Goal: Task Accomplishment & Management: Use online tool/utility

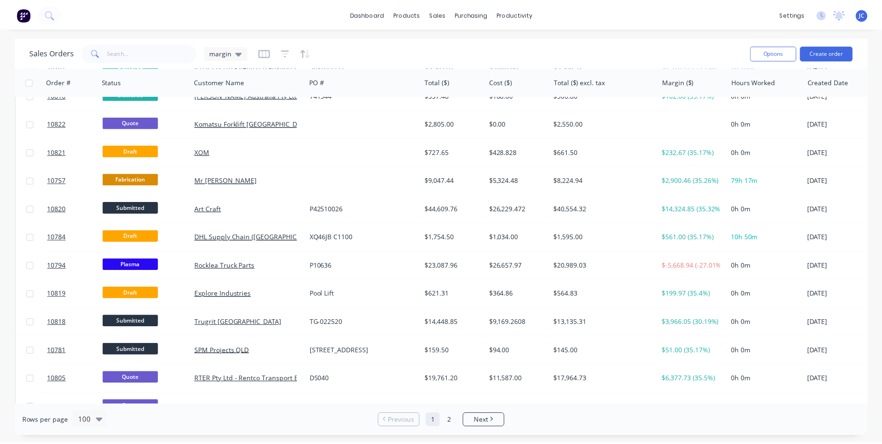
scroll to position [186, 0]
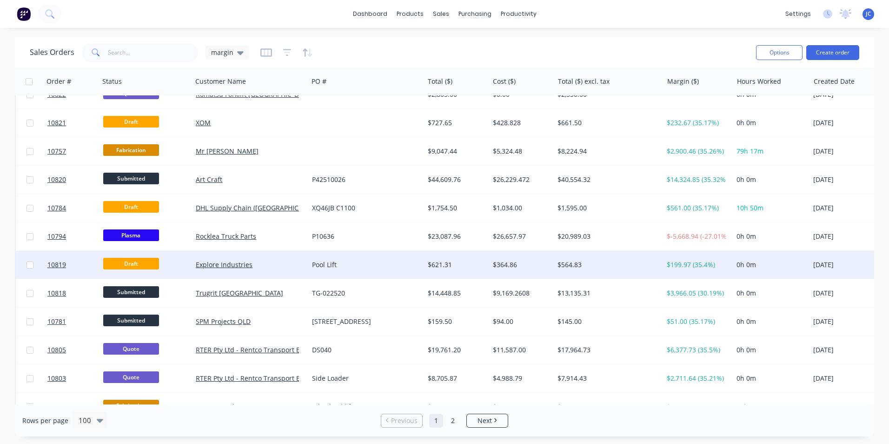
click at [289, 263] on div "Explore Industries" at bounding box center [247, 264] width 103 height 9
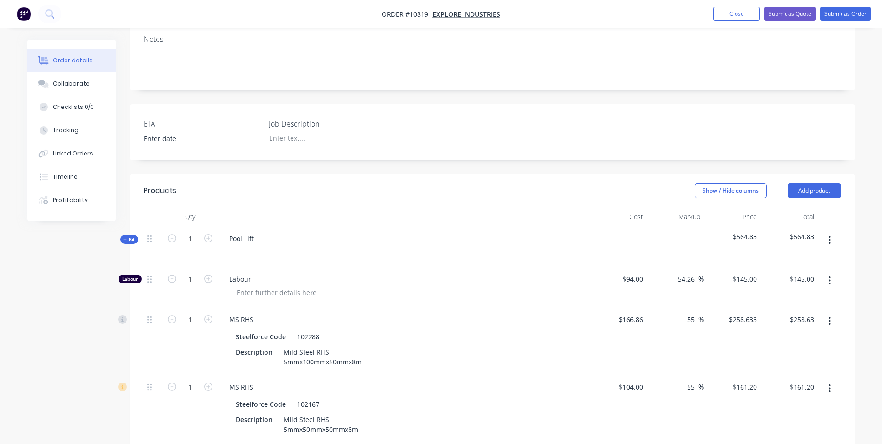
scroll to position [233, 0]
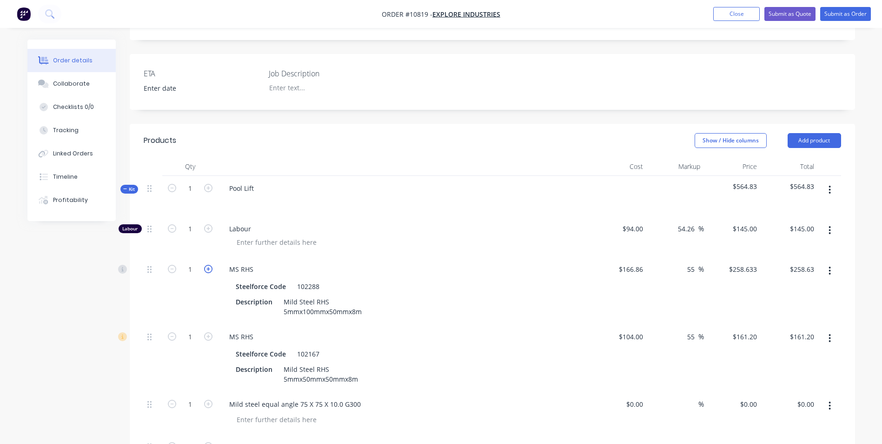
click at [207, 265] on icon "button" at bounding box center [208, 269] width 8 height 8
type input "2"
type input "$517.27"
click at [207, 265] on icon "button" at bounding box center [208, 269] width 8 height 8
type input "3"
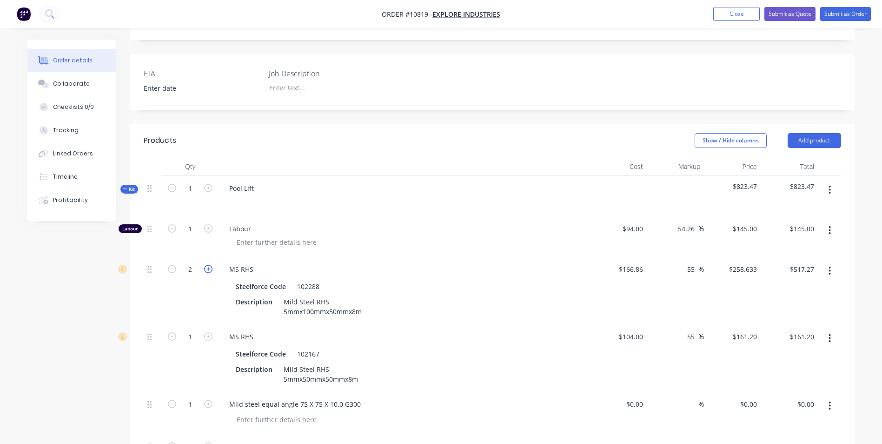
type input "$775.90"
click at [207, 265] on icon "button" at bounding box center [208, 269] width 8 height 8
type input "4"
type input "$1,034.53"
click at [207, 265] on icon "button" at bounding box center [208, 269] width 8 height 8
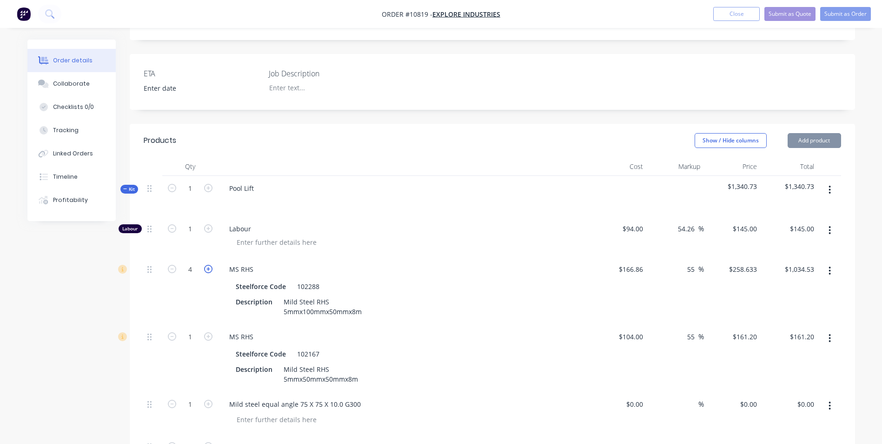
type input "5"
type input "$1,293.17"
click at [207, 265] on icon "button" at bounding box center [208, 269] width 8 height 8
type input "6"
type input "$1,551.80"
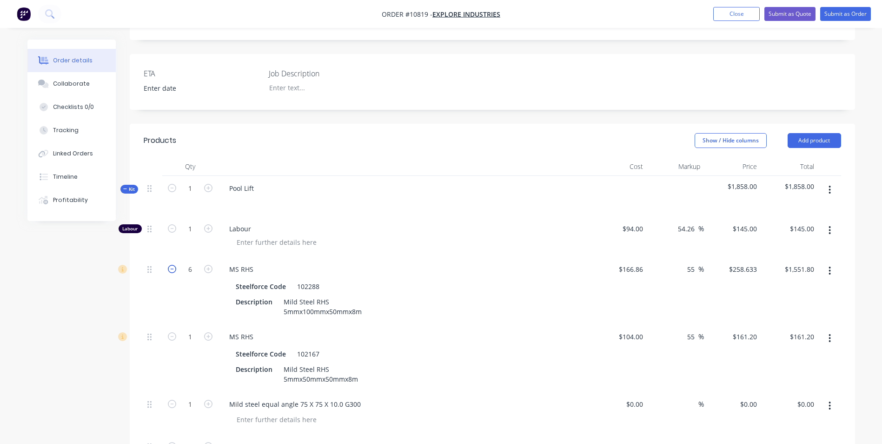
click at [170, 265] on icon "button" at bounding box center [172, 269] width 8 height 8
type input "5"
type input "$1,293.17"
click at [170, 265] on icon "button" at bounding box center [172, 269] width 8 height 8
type input "4"
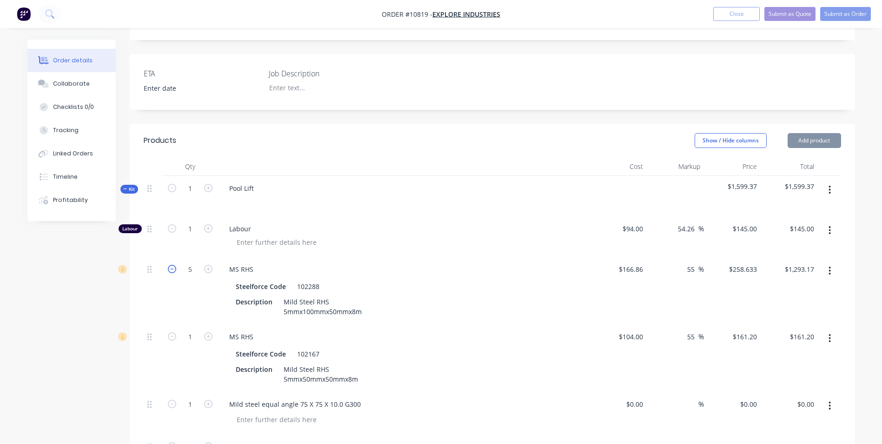
type input "$1,034.53"
click at [170, 265] on icon "button" at bounding box center [172, 269] width 8 height 8
type input "3"
type input "$775.90"
click at [170, 265] on icon "button" at bounding box center [172, 269] width 8 height 8
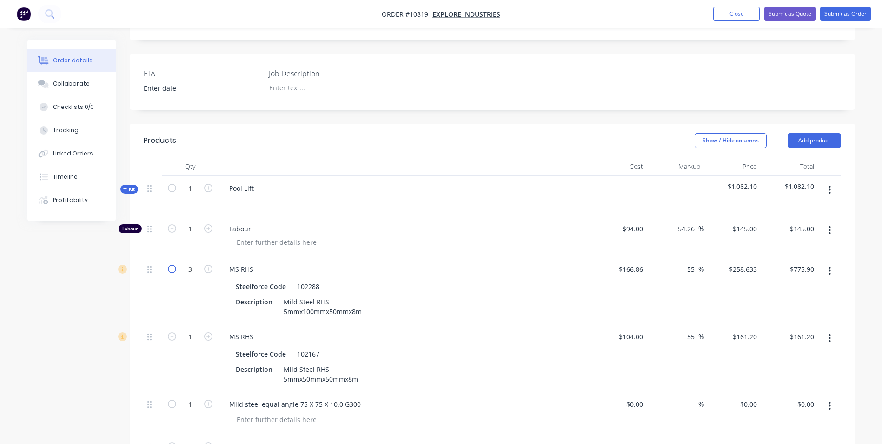
type input "2"
type input "$517.27"
click at [173, 265] on icon "button" at bounding box center [172, 269] width 8 height 8
type input "1"
type input "$258.63"
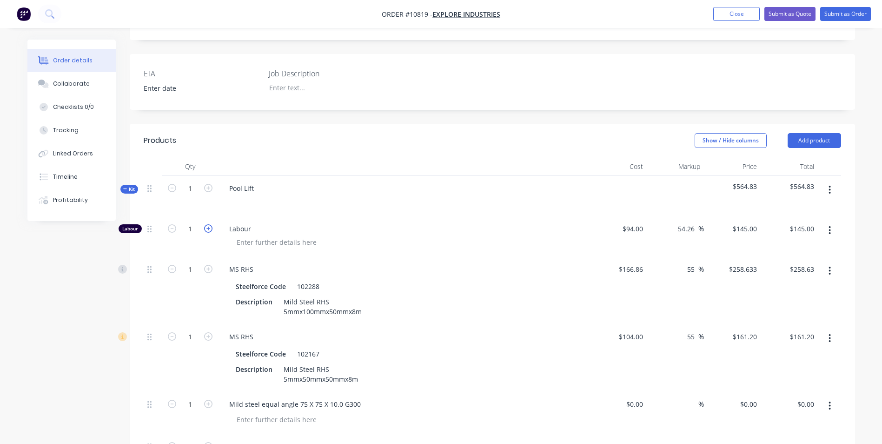
click at [207, 224] on icon "button" at bounding box center [208, 228] width 8 height 8
type input "2"
type input "$290.00"
click at [207, 224] on icon "button" at bounding box center [208, 228] width 8 height 8
type input "3"
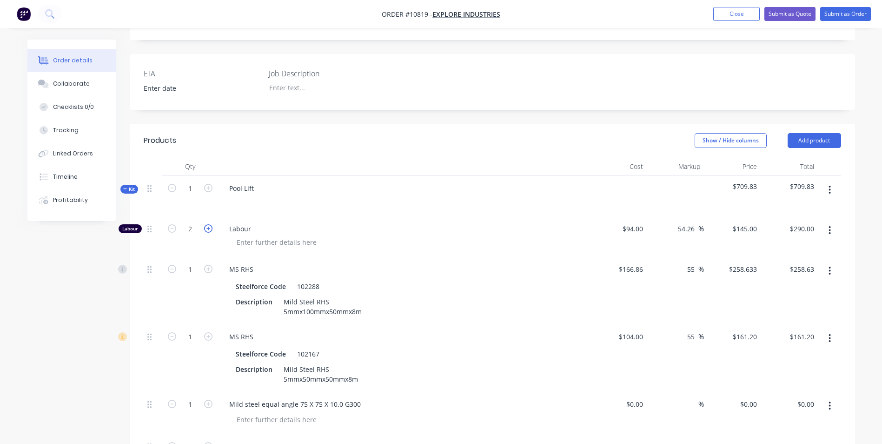
type input "$435.00"
click at [207, 224] on icon "button" at bounding box center [208, 228] width 8 height 8
type input "4"
type input "$580.00"
click at [207, 224] on icon "button" at bounding box center [208, 228] width 8 height 8
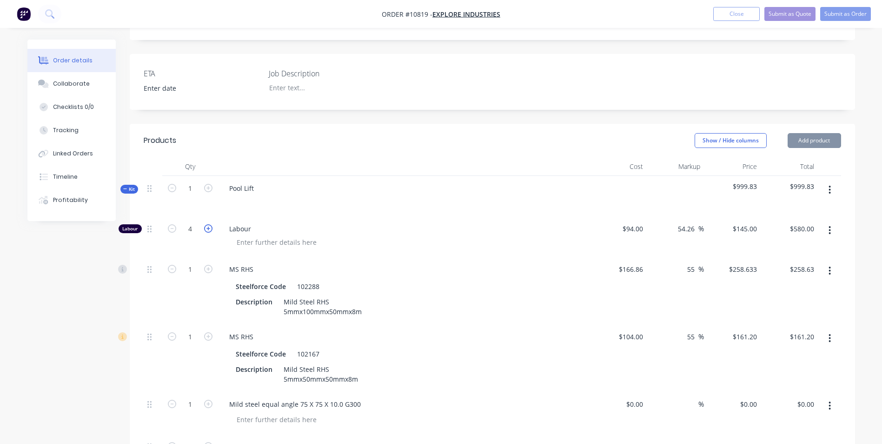
type input "5"
type input "$725.00"
click at [207, 224] on icon "button" at bounding box center [208, 228] width 8 height 8
type input "6"
type input "$870.00"
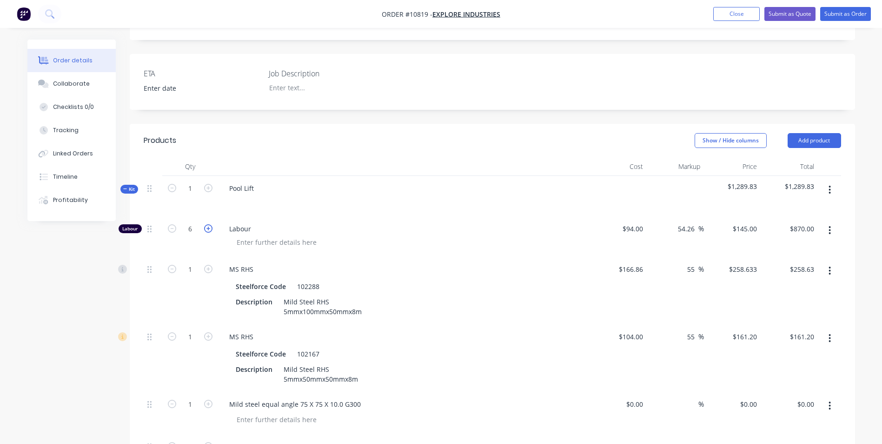
click at [207, 224] on icon "button" at bounding box center [208, 228] width 8 height 8
type input "7"
type input "$1,015.00"
click at [207, 224] on icon "button" at bounding box center [208, 228] width 8 height 8
type input "8"
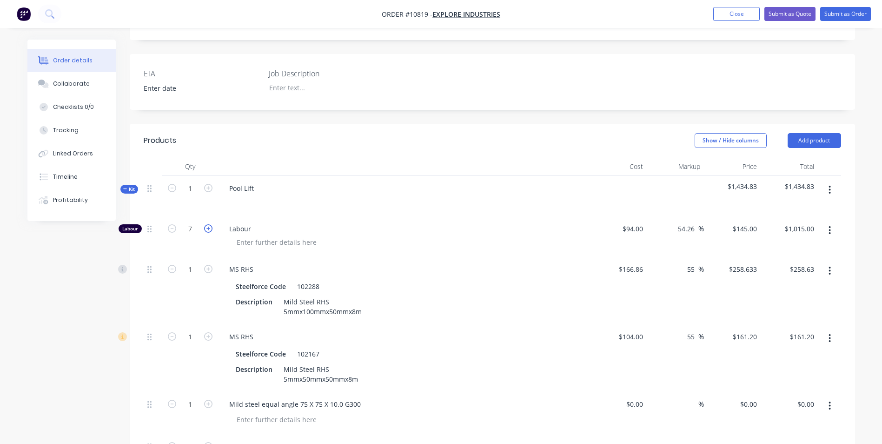
type input "$1,160.00"
click at [207, 224] on icon "button" at bounding box center [208, 228] width 8 height 8
type input "9"
type input "$1,305.00"
click at [207, 224] on icon "button" at bounding box center [208, 228] width 8 height 8
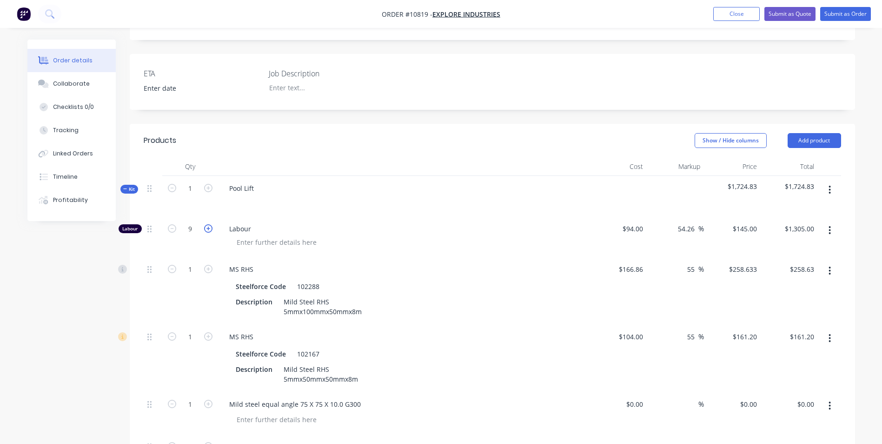
type input "10"
type input "$1,450.00"
click at [207, 224] on icon "button" at bounding box center [208, 228] width 8 height 8
type input "11"
type input "$1,595.00"
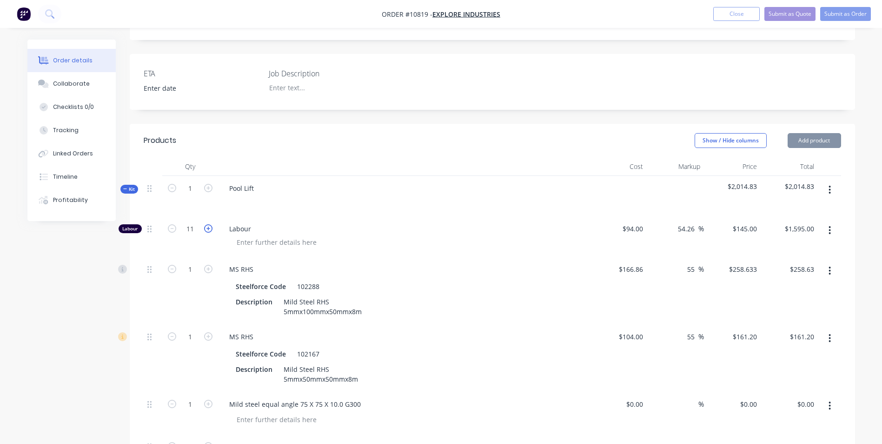
click at [207, 224] on icon "button" at bounding box center [208, 228] width 8 height 8
type input "12"
type input "$1,740.00"
click at [207, 224] on icon "button" at bounding box center [208, 228] width 8 height 8
type input "13"
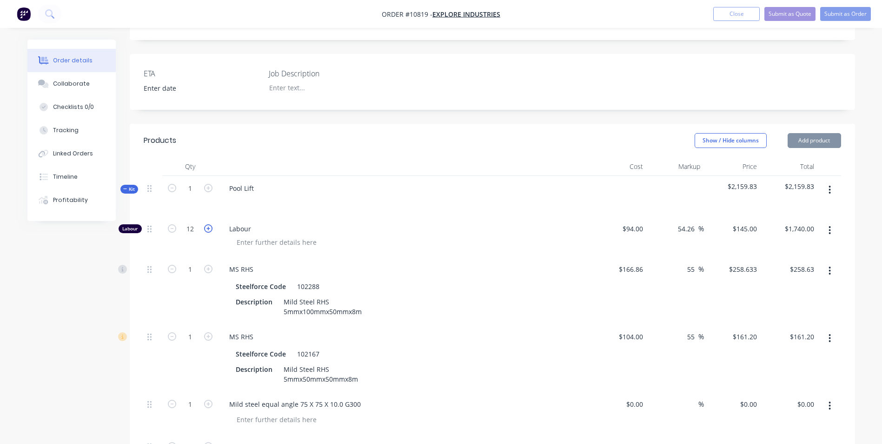
type input "$1,885.00"
click at [207, 224] on icon "button" at bounding box center [208, 228] width 8 height 8
type input "14"
type input "$2,030.00"
click at [207, 224] on icon "button" at bounding box center [208, 228] width 8 height 8
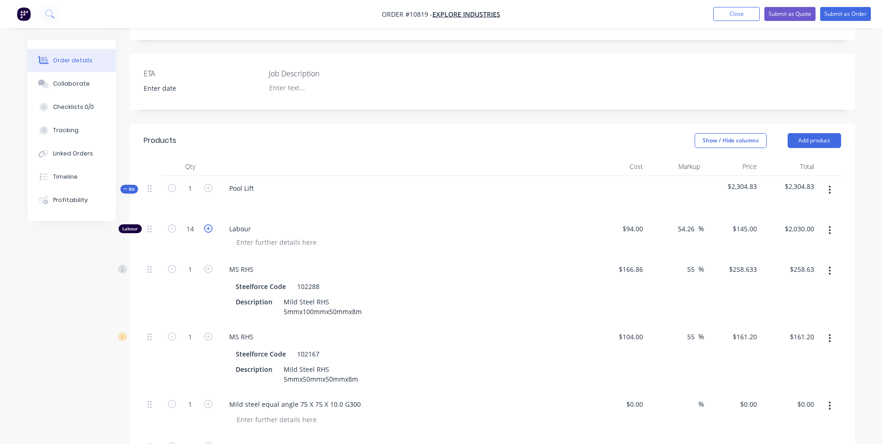
type input "15"
type input "$2,175.00"
click at [207, 224] on icon "button" at bounding box center [208, 228] width 8 height 8
type input "16"
type input "$2,320.00"
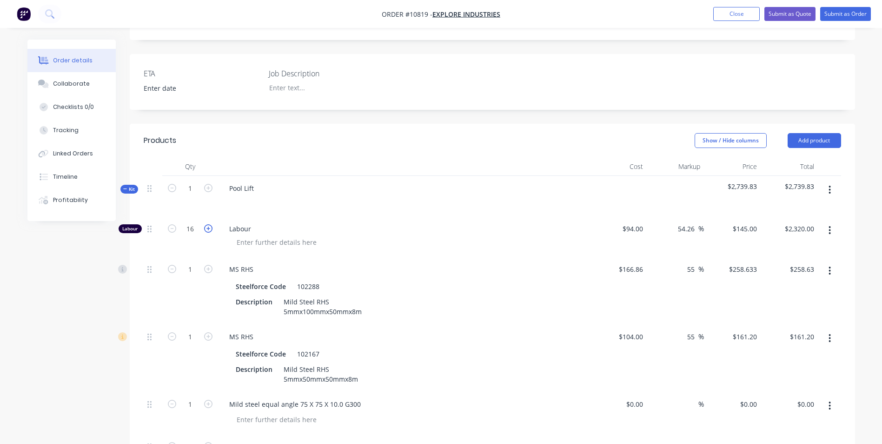
click at [207, 224] on icon "button" at bounding box center [208, 228] width 8 height 8
type input "17"
type input "$2,465.00"
click at [207, 224] on icon "button" at bounding box center [208, 228] width 8 height 8
type input "18"
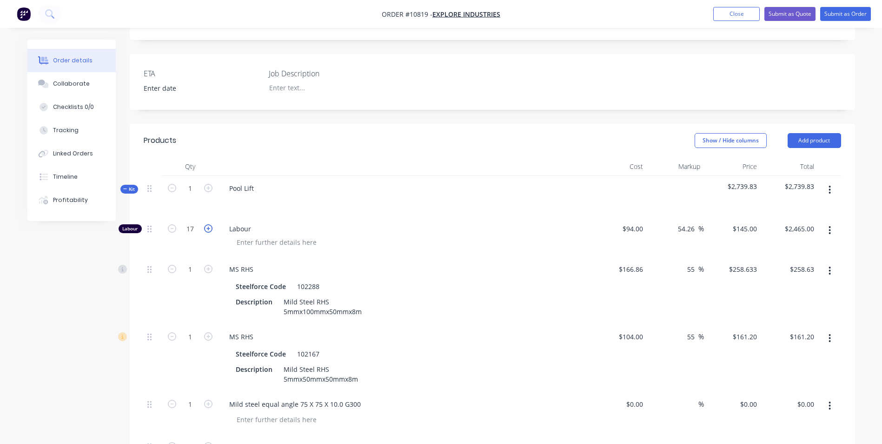
type input "$2,610.00"
click at [207, 224] on icon "button" at bounding box center [208, 228] width 8 height 8
type input "19"
type input "$2,755.00"
click at [207, 224] on icon "button" at bounding box center [208, 228] width 8 height 8
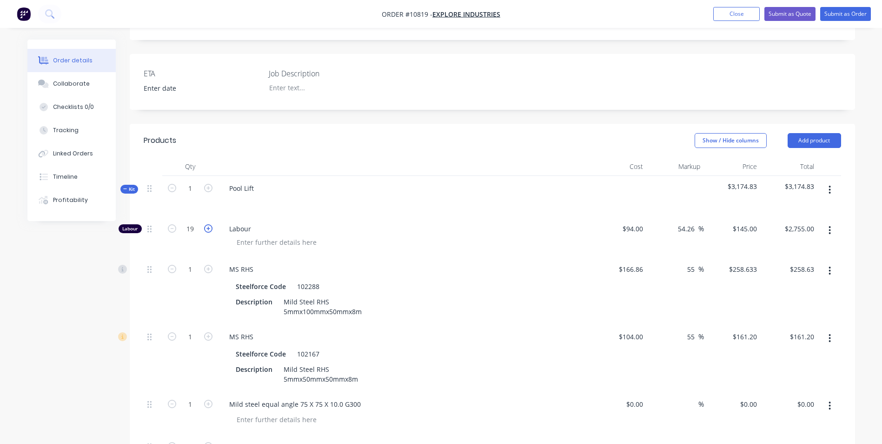
type input "20"
type input "$2,900.00"
click at [207, 224] on icon "button" at bounding box center [208, 228] width 8 height 8
type input "21"
type input "$3,045.00"
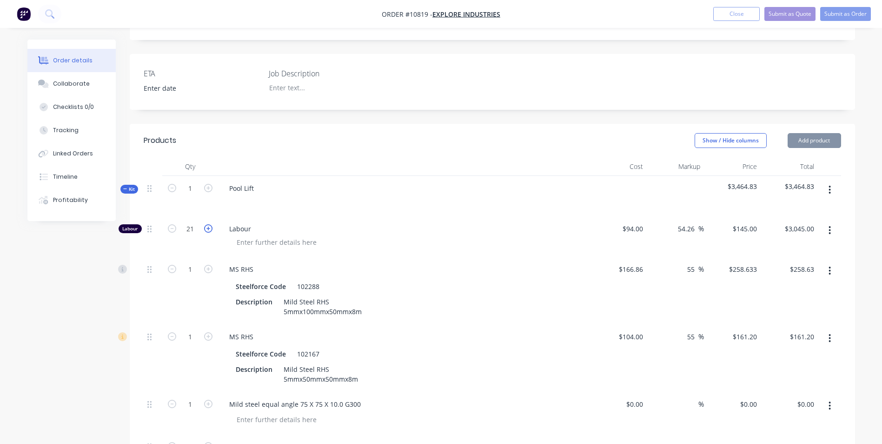
click at [207, 224] on icon "button" at bounding box center [208, 228] width 8 height 8
type input "22"
type input "$3,190.00"
click at [207, 224] on icon "button" at bounding box center [208, 228] width 8 height 8
type input "23"
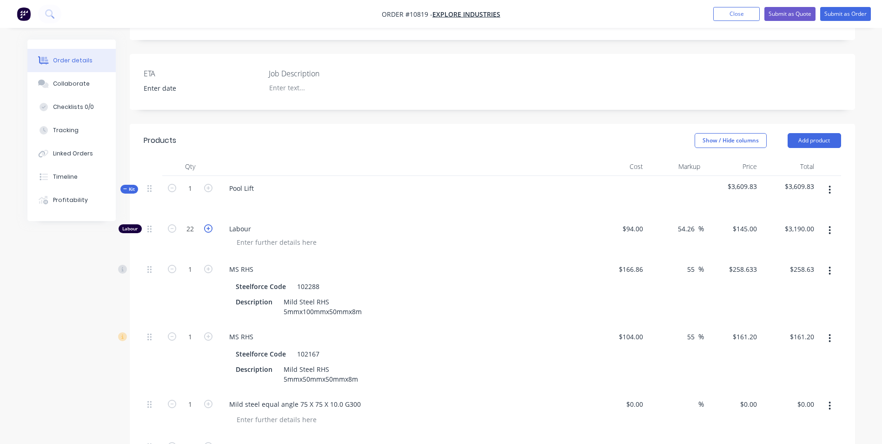
type input "$3,335.00"
click at [207, 224] on icon "button" at bounding box center [208, 228] width 8 height 8
type input "24"
type input "$3,480.00"
click at [207, 224] on icon "button" at bounding box center [208, 228] width 8 height 8
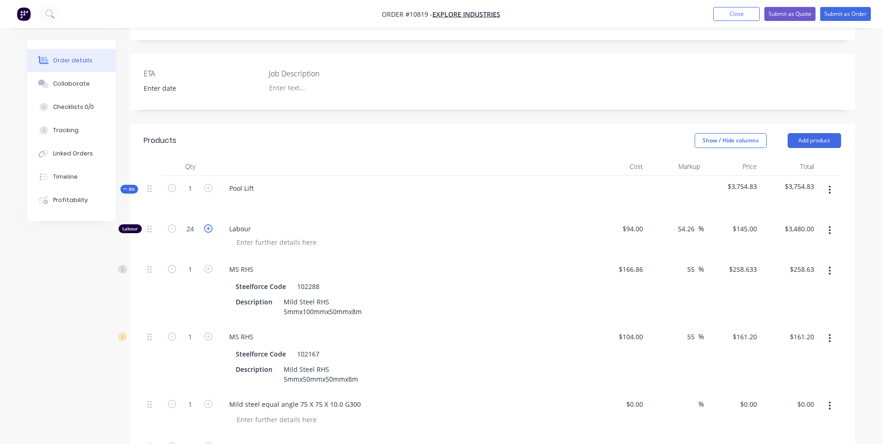
type input "25"
type input "$3,625.00"
click at [207, 224] on icon "button" at bounding box center [208, 228] width 8 height 8
type input "26"
type input "$3,770.00"
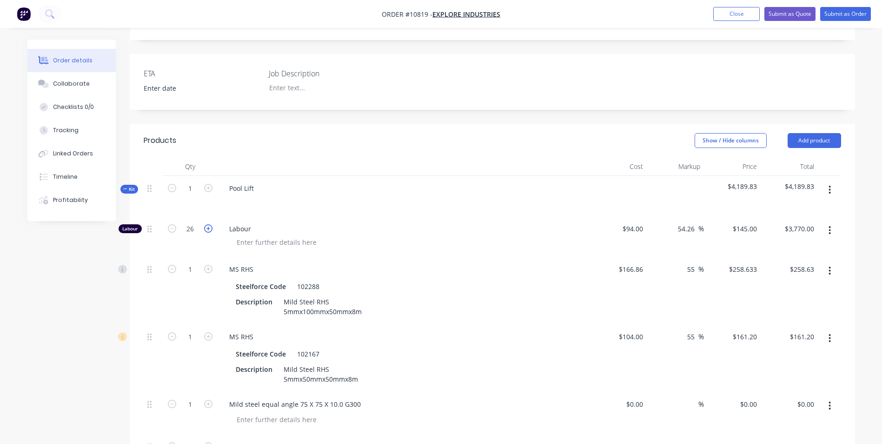
click at [207, 224] on icon "button" at bounding box center [208, 228] width 8 height 8
type input "27"
type input "$3,915.00"
click at [207, 224] on icon "button" at bounding box center [208, 228] width 8 height 8
type input "28"
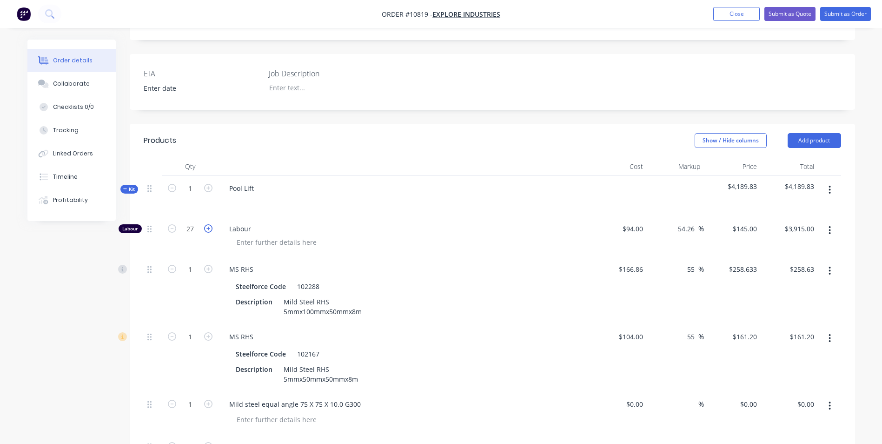
type input "$4,060.00"
click at [207, 224] on icon "button" at bounding box center [208, 228] width 8 height 8
type input "29"
type input "$4,205.00"
click at [207, 224] on icon "button" at bounding box center [208, 228] width 8 height 8
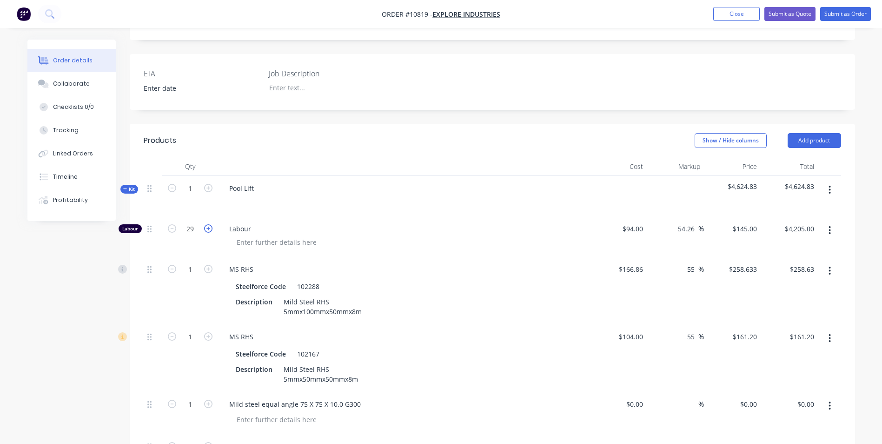
type input "30"
type input "$4,350.00"
click at [207, 224] on icon "button" at bounding box center [208, 228] width 8 height 8
type input "31"
type input "$4,495.00"
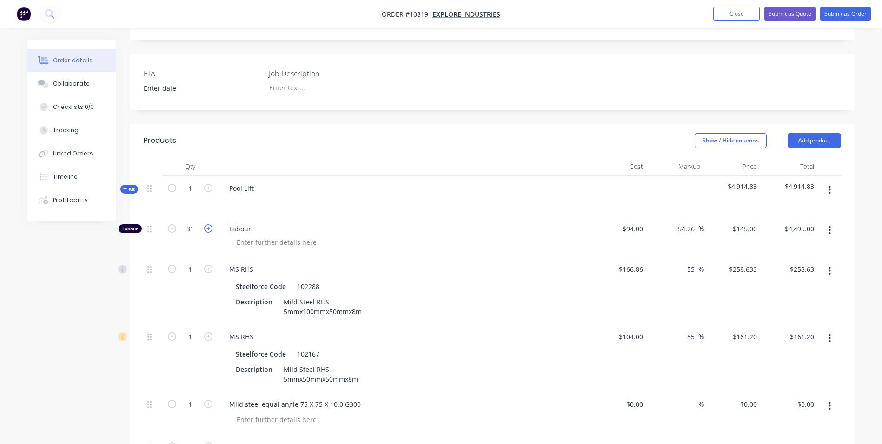
click at [207, 224] on icon "button" at bounding box center [208, 228] width 8 height 8
type input "32"
type input "$4,640.00"
click at [207, 224] on icon "button" at bounding box center [208, 228] width 8 height 8
type input "33"
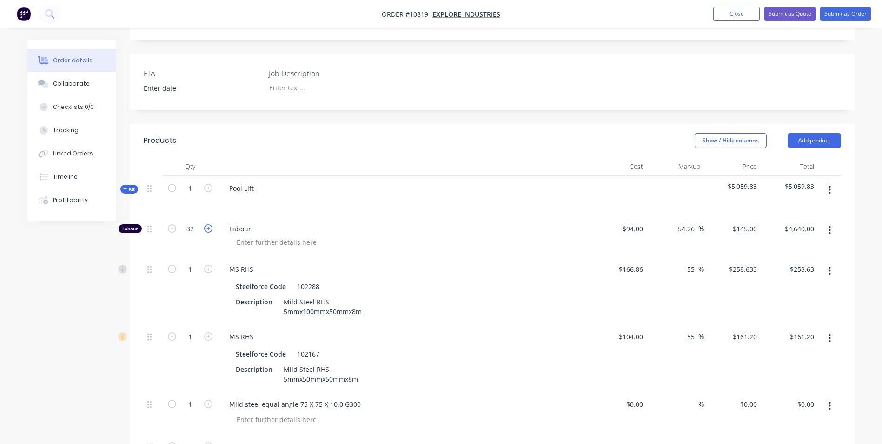
type input "$4,785.00"
click at [207, 223] on button "button" at bounding box center [208, 228] width 12 height 10
type input "34"
type input "$4,930.00"
click at [207, 223] on button "button" at bounding box center [208, 228] width 12 height 10
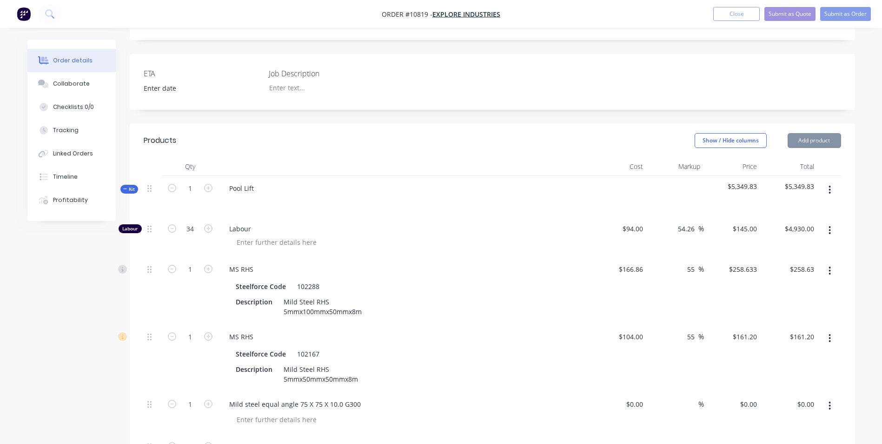
type input "35"
type input "$5,075.00"
click at [205, 223] on button "button" at bounding box center [208, 228] width 12 height 10
type input "36"
type input "$5,220.00"
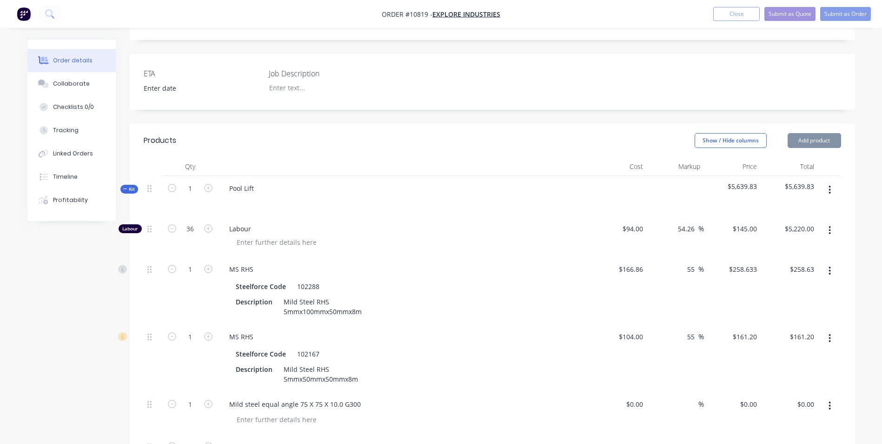
click at [203, 223] on button "button" at bounding box center [208, 228] width 12 height 10
type input "37"
type input "$5,365.00"
click at [207, 224] on icon "button" at bounding box center [208, 228] width 8 height 8
type input "38"
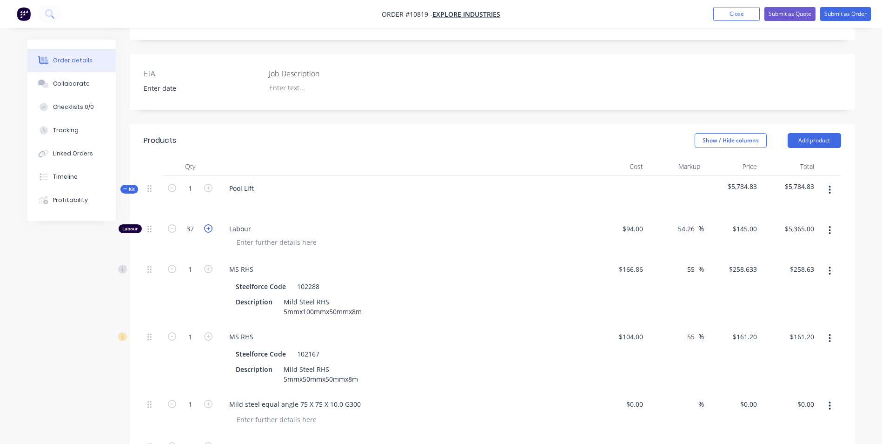
type input "$5,510.00"
click at [207, 224] on icon "button" at bounding box center [208, 228] width 8 height 8
type input "39"
type input "$5,655.00"
click at [207, 224] on icon "button" at bounding box center [208, 228] width 8 height 8
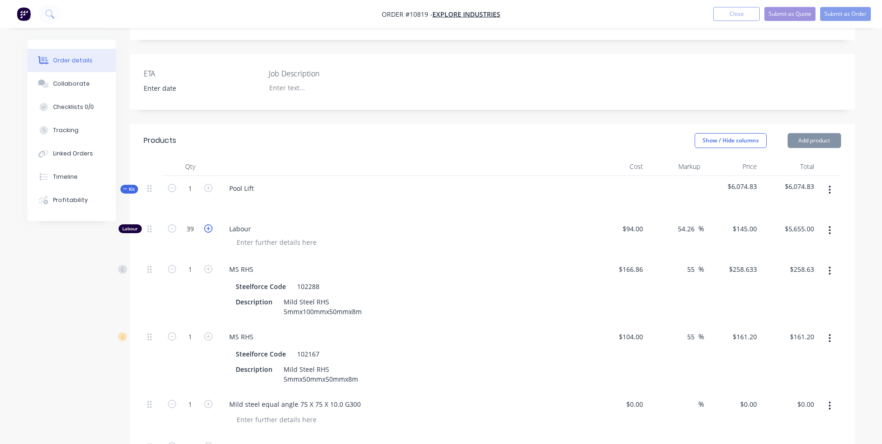
type input "40"
type input "$5,800.00"
click at [207, 224] on icon "button" at bounding box center [208, 228] width 8 height 8
type input "41"
type input "$5,945.00"
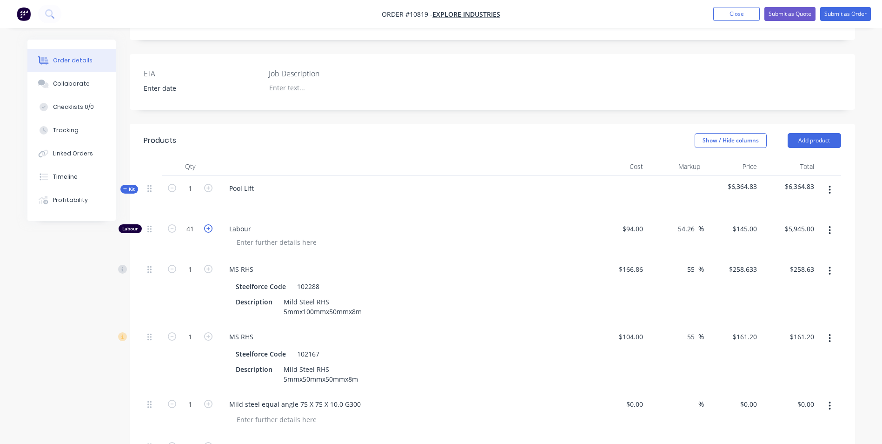
click at [207, 224] on icon "button" at bounding box center [208, 228] width 8 height 8
type input "42"
type input "$6,090.00"
click at [207, 224] on icon "button" at bounding box center [208, 228] width 8 height 8
type input "43"
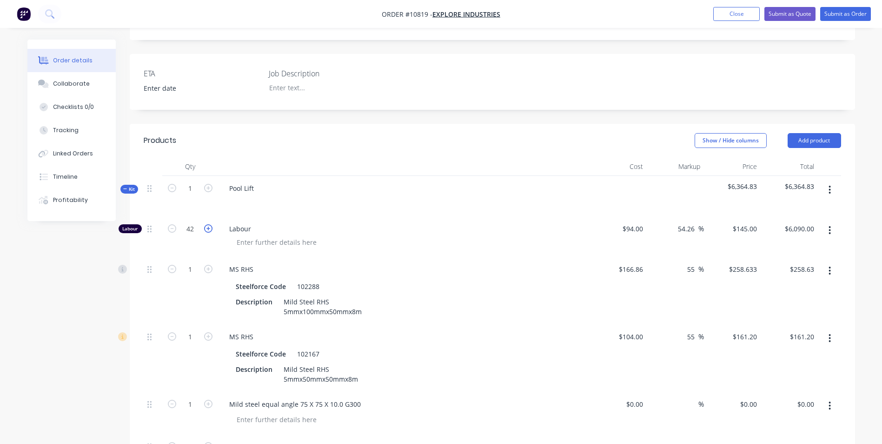
type input "$6,235.00"
click at [207, 224] on icon "button" at bounding box center [208, 228] width 8 height 8
type input "44"
type input "$6,380.00"
click at [207, 224] on icon "button" at bounding box center [208, 228] width 8 height 8
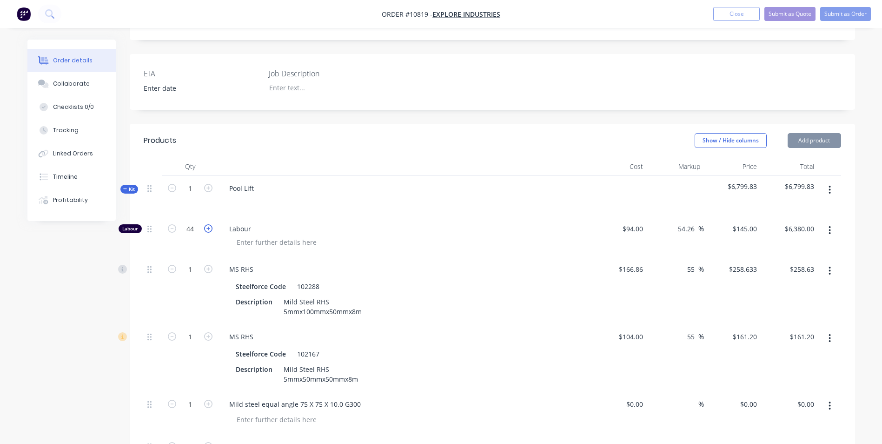
type input "45"
type input "$6,525.00"
click at [207, 224] on icon "button" at bounding box center [208, 228] width 8 height 8
type input "46"
type input "$6,670.00"
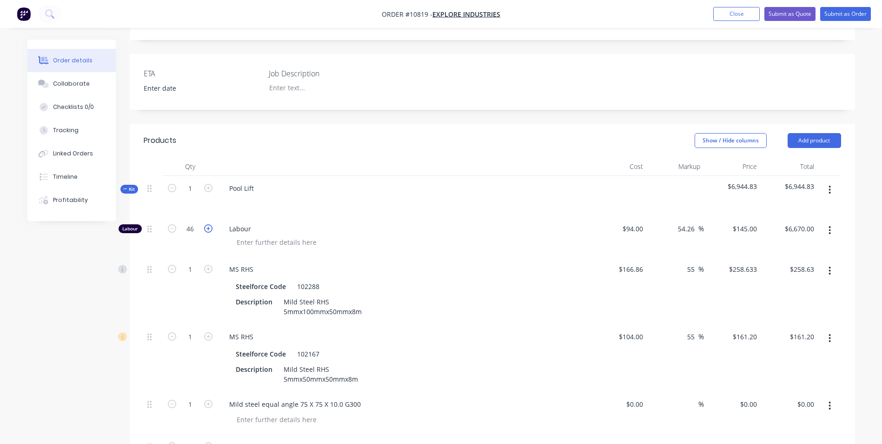
click at [207, 224] on icon "button" at bounding box center [208, 228] width 8 height 8
type input "47"
type input "$6,815.00"
click at [207, 224] on icon "button" at bounding box center [208, 228] width 8 height 8
type input "48"
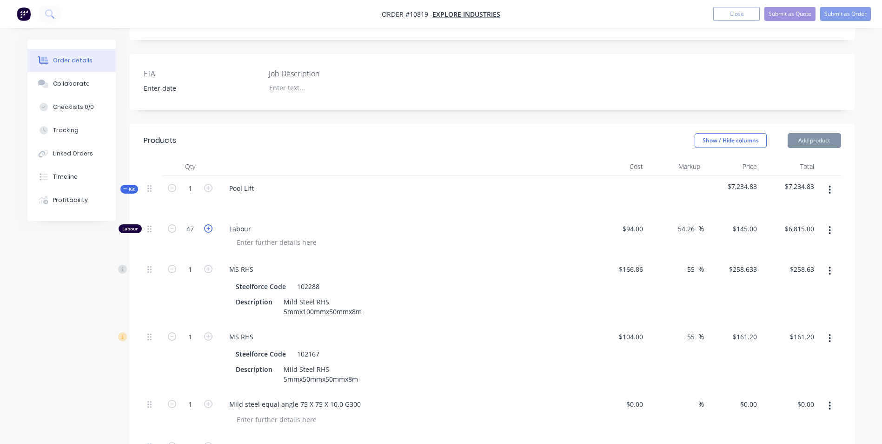
type input "$6,960.00"
click at [207, 224] on icon "button" at bounding box center [208, 228] width 8 height 8
type input "49"
type input "$7,105.00"
click at [207, 224] on icon "button" at bounding box center [208, 228] width 8 height 8
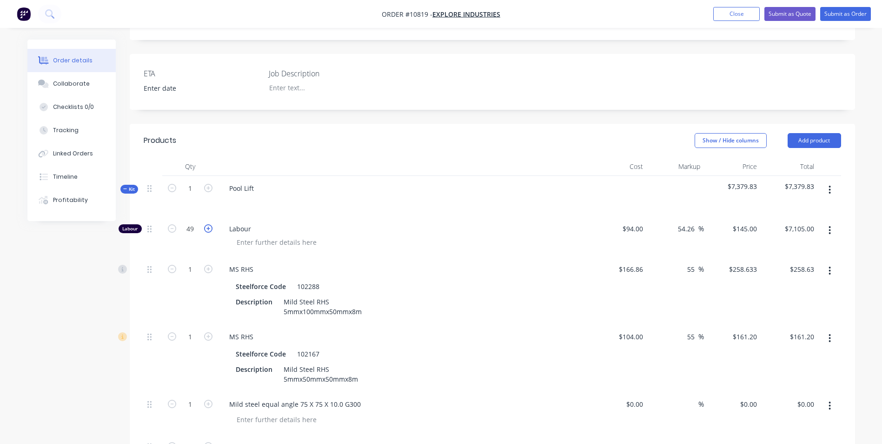
type input "50"
type input "$7,250.00"
click at [207, 224] on icon "button" at bounding box center [208, 228] width 8 height 8
type input "51"
type input "$7,395.00"
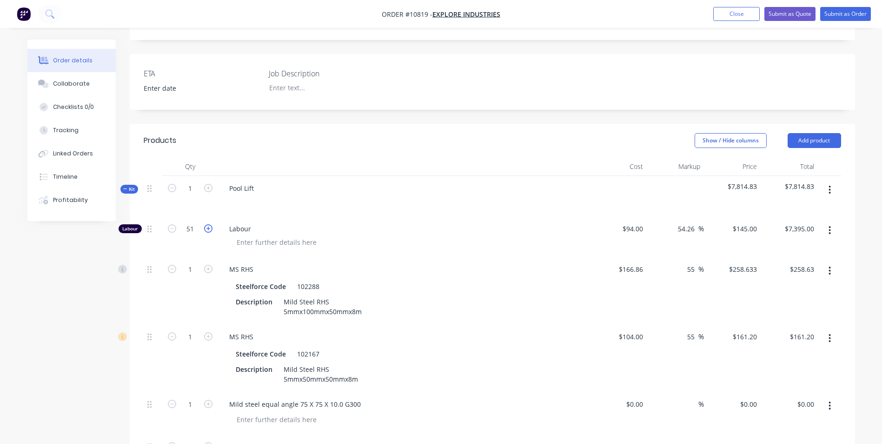
click at [207, 224] on icon "button" at bounding box center [208, 228] width 8 height 8
type input "52"
type input "$7,540.00"
click at [206, 224] on icon "button" at bounding box center [208, 228] width 8 height 8
type input "53"
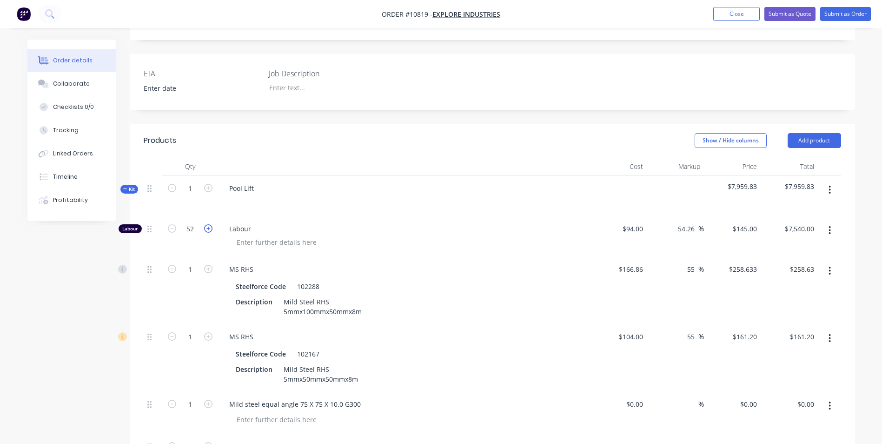
type input "$7,685.00"
click at [206, 224] on icon "button" at bounding box center [208, 228] width 8 height 8
type input "54"
type input "$7,830.00"
click at [206, 224] on icon "button" at bounding box center [208, 228] width 8 height 8
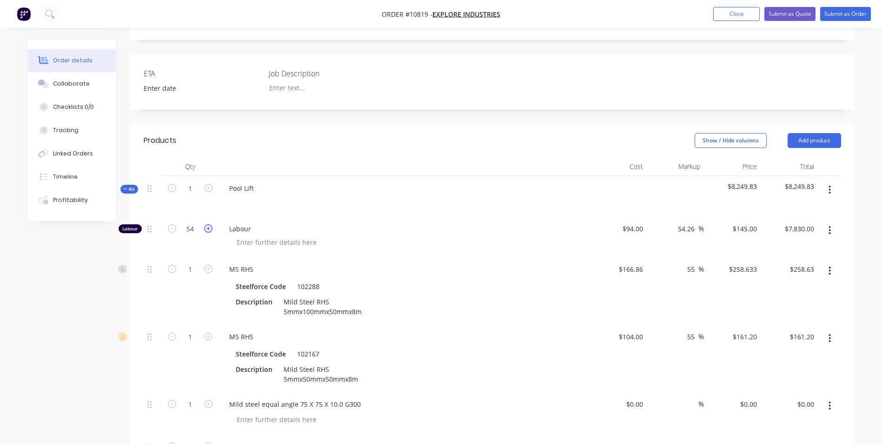
type input "55"
type input "$7,975.00"
click at [206, 224] on icon "button" at bounding box center [208, 228] width 8 height 8
type input "56"
type input "$8,120.00"
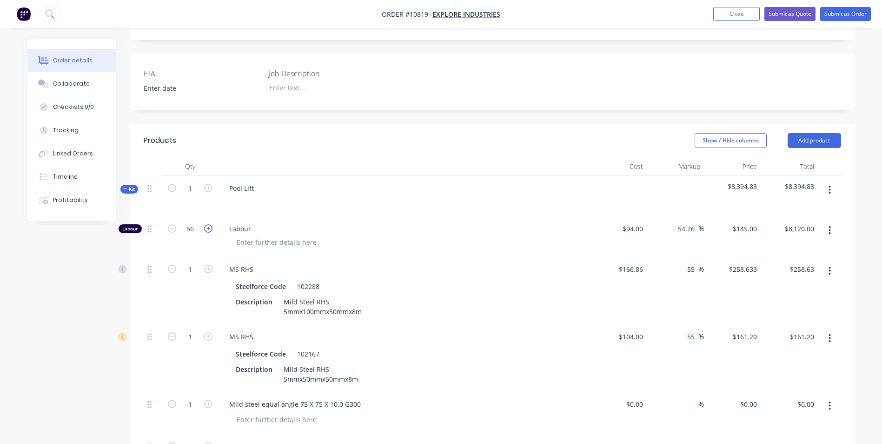
click at [206, 224] on icon "button" at bounding box center [208, 228] width 8 height 8
type input "57"
type input "$8,265.00"
click at [206, 224] on icon "button" at bounding box center [208, 228] width 8 height 8
type input "58"
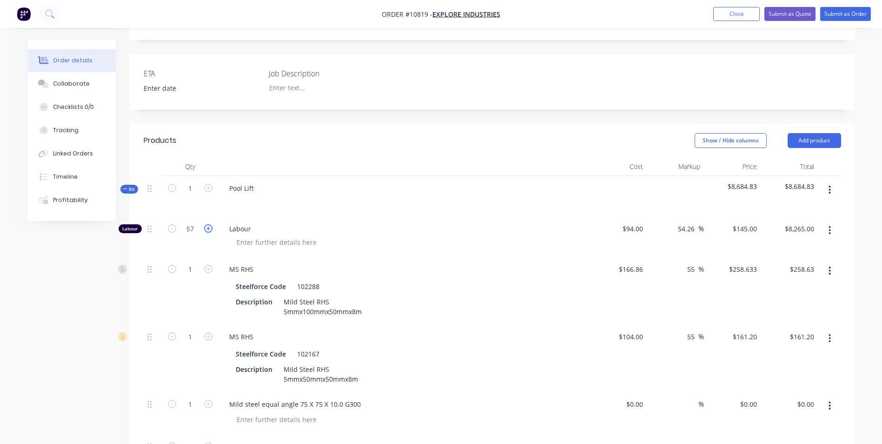
type input "$8,410.00"
click at [206, 224] on icon "button" at bounding box center [208, 228] width 8 height 8
type input "59"
type input "$8,555.00"
click at [206, 224] on icon "button" at bounding box center [208, 228] width 8 height 8
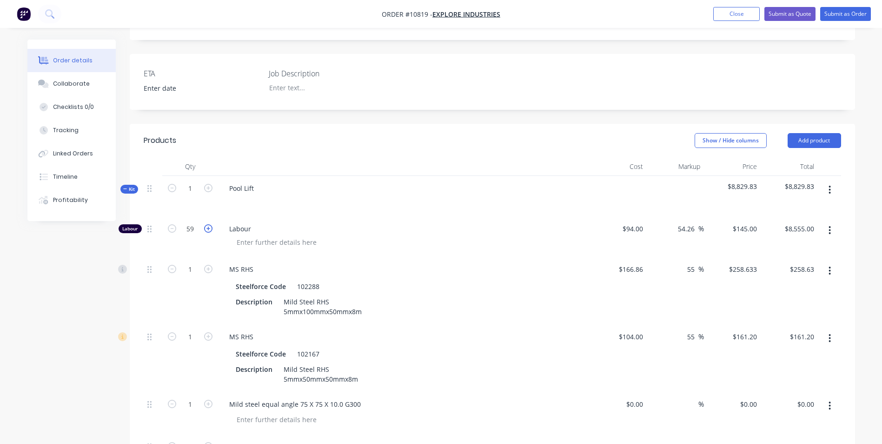
type input "60"
type input "$8,700.00"
click at [206, 224] on icon "button" at bounding box center [208, 228] width 8 height 8
type input "61"
type input "$8,845.00"
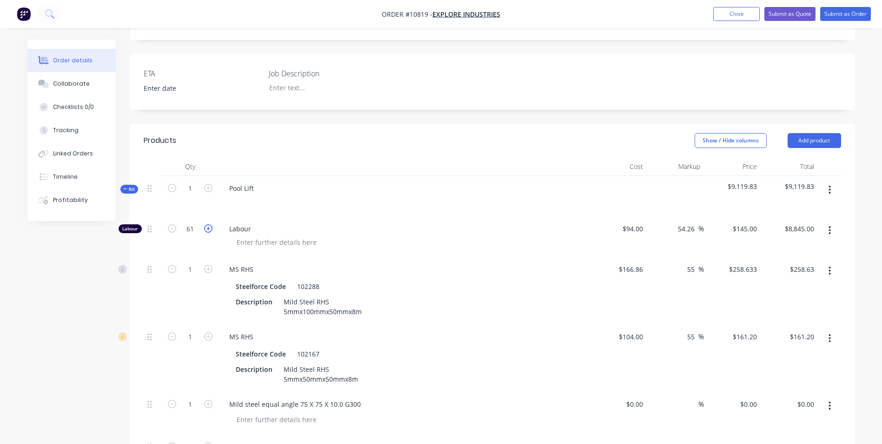
click at [206, 224] on icon "button" at bounding box center [208, 228] width 8 height 8
type input "62"
type input "$8,990.00"
click at [206, 224] on icon "button" at bounding box center [208, 228] width 8 height 8
type input "63"
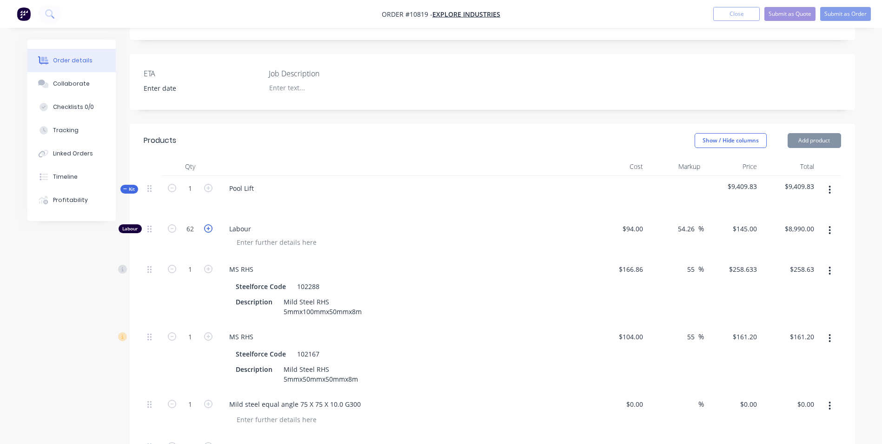
type input "$9,135.00"
click at [206, 224] on icon "button" at bounding box center [208, 228] width 8 height 8
type input "64"
type input "$9,280.00"
click at [206, 224] on icon "button" at bounding box center [208, 228] width 8 height 8
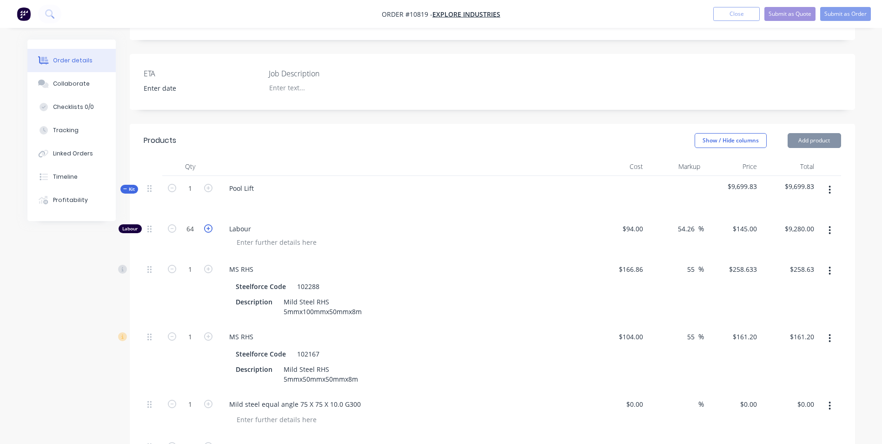
type input "65"
type input "$9,425.00"
click at [206, 224] on icon "button" at bounding box center [208, 228] width 8 height 8
type input "66"
type input "$9,570.00"
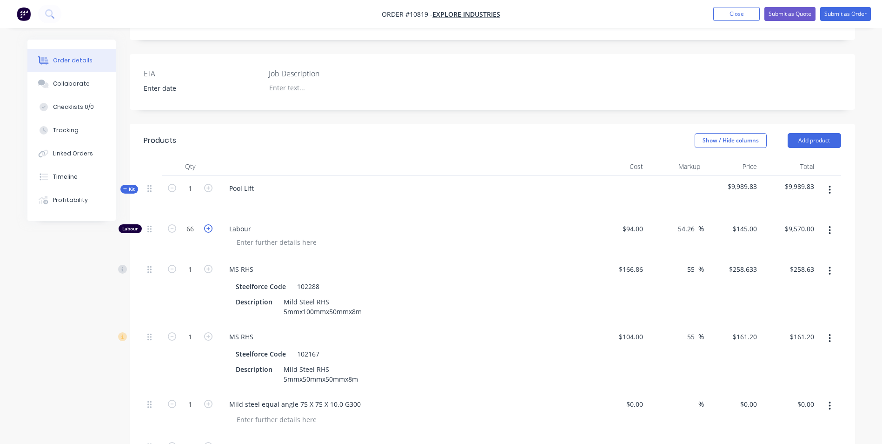
click at [206, 224] on icon "button" at bounding box center [208, 228] width 8 height 8
type input "67"
type input "$9,715.00"
click at [206, 224] on icon "button" at bounding box center [208, 228] width 8 height 8
type input "68"
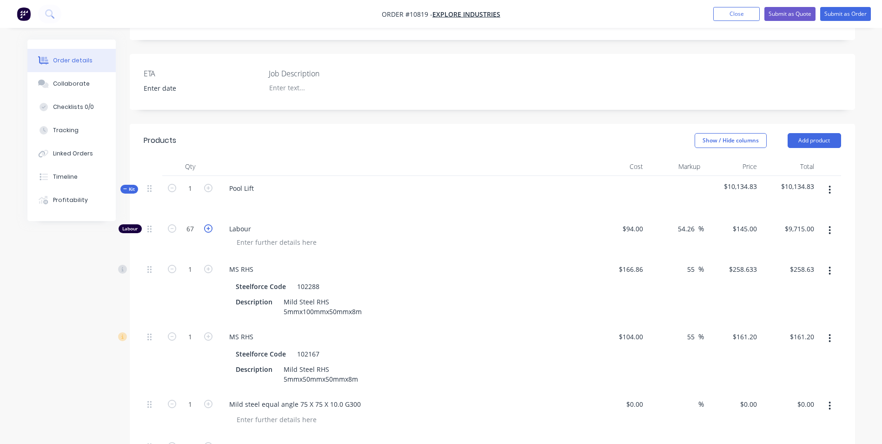
type input "$9,860.00"
click at [206, 224] on icon "button" at bounding box center [208, 228] width 8 height 8
type input "69"
type input "$10,005.00"
click at [206, 224] on icon "button" at bounding box center [208, 228] width 8 height 8
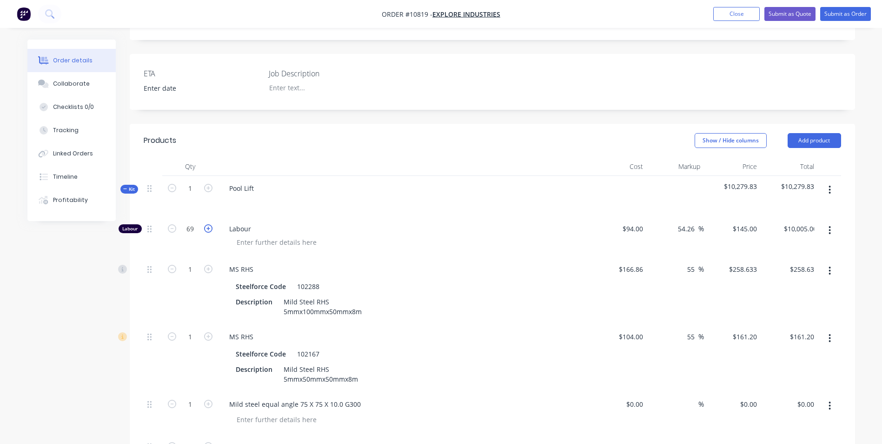
type input "70"
type input "$10,150.00"
click at [206, 224] on icon "button" at bounding box center [208, 228] width 8 height 8
type input "71"
type input "$10,295.00"
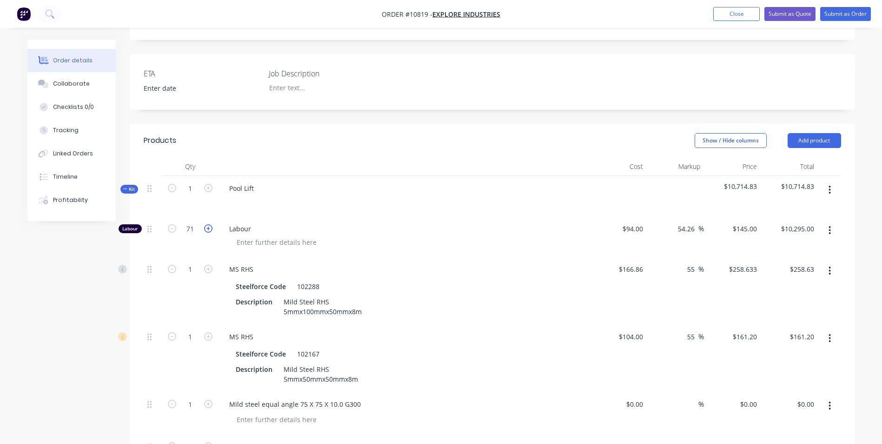
click at [206, 224] on icon "button" at bounding box center [208, 228] width 8 height 8
type input "72"
type input "$10,440.00"
click at [206, 224] on icon "button" at bounding box center [208, 228] width 8 height 8
type input "73"
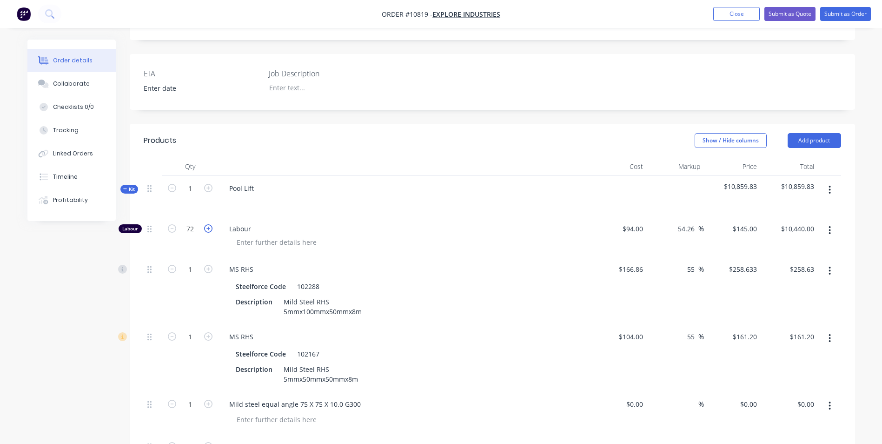
type input "$10,585.00"
click at [206, 224] on icon "button" at bounding box center [208, 228] width 8 height 8
type input "74"
type input "$10,730.00"
click at [206, 224] on icon "button" at bounding box center [208, 228] width 8 height 8
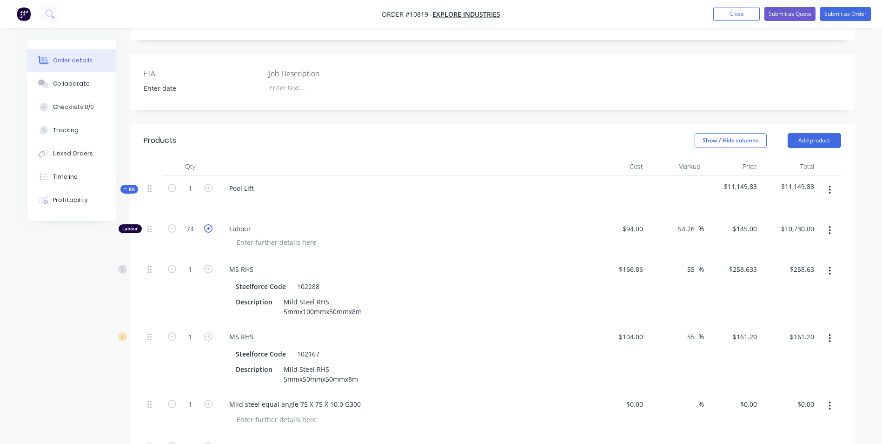
type input "75"
type input "$10,875.00"
click at [206, 224] on icon "button" at bounding box center [208, 228] width 8 height 8
type input "76"
type input "$11,020.00"
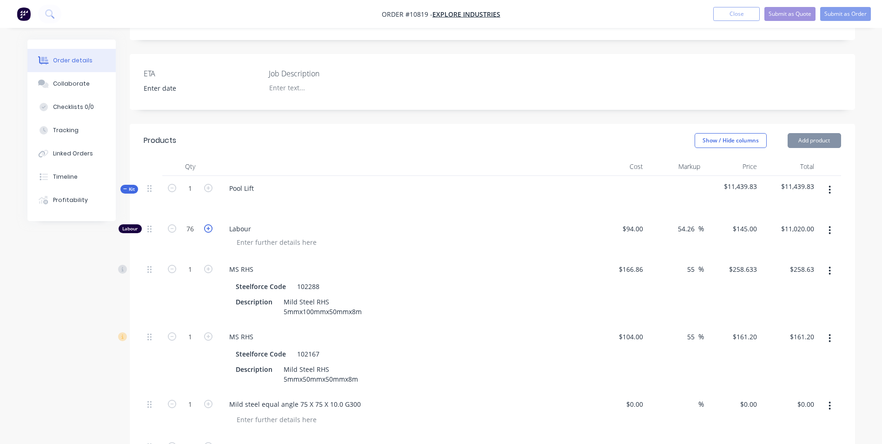
click at [206, 224] on icon "button" at bounding box center [208, 228] width 8 height 8
type input "77"
type input "$11,165.00"
click at [206, 224] on icon "button" at bounding box center [208, 228] width 8 height 8
type input "78"
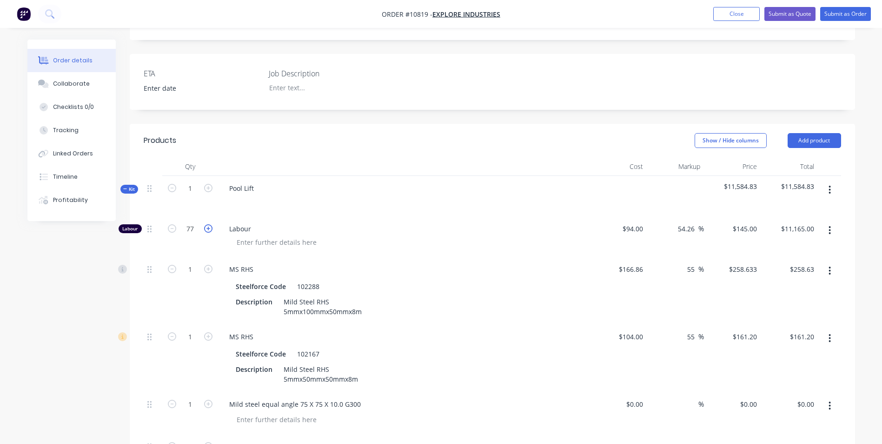
type input "$11,310.00"
click at [206, 224] on icon "button" at bounding box center [208, 228] width 8 height 8
type input "79"
type input "$11,455.00"
click at [206, 224] on icon "button" at bounding box center [208, 228] width 8 height 8
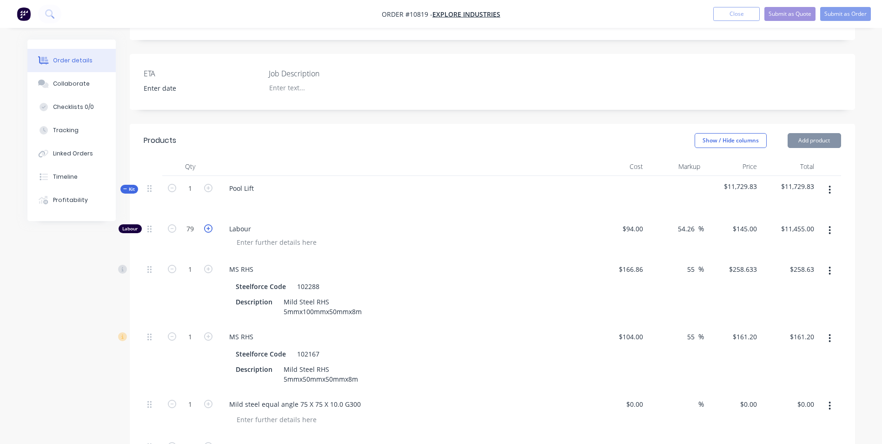
type input "80"
type input "$11,600.00"
click at [206, 224] on icon "button" at bounding box center [208, 228] width 8 height 8
type input "81"
type input "$11,745.00"
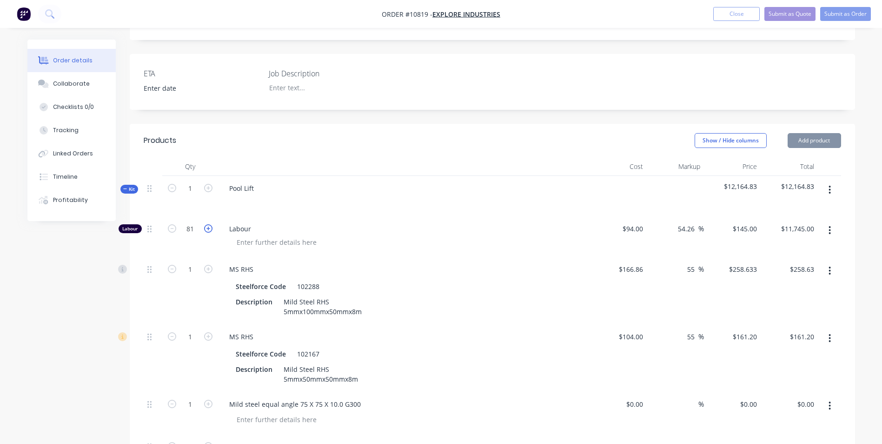
click at [206, 224] on icon "button" at bounding box center [208, 228] width 8 height 8
type input "82"
type input "$11,890.00"
click at [206, 224] on icon "button" at bounding box center [208, 228] width 8 height 8
type input "83"
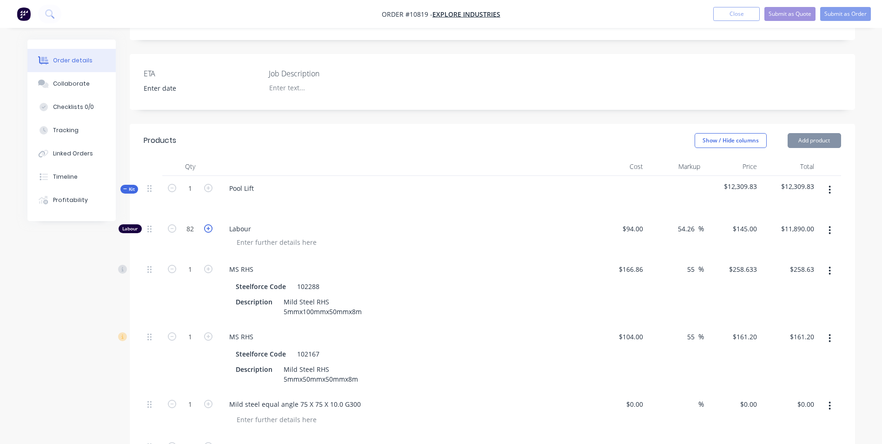
type input "$12,035.00"
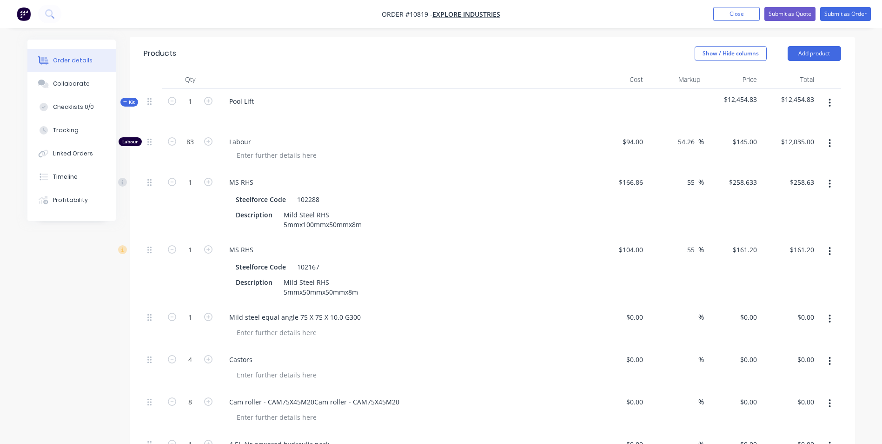
scroll to position [326, 0]
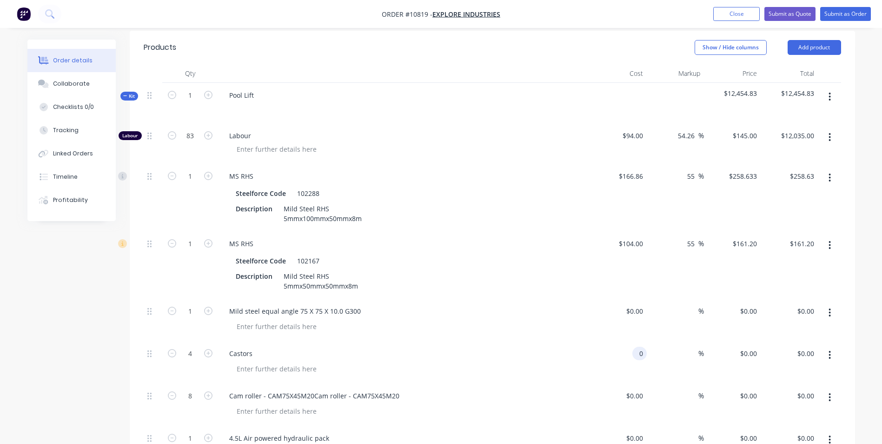
click at [644, 346] on input "0" at bounding box center [641, 352] width 11 height 13
type input "$37.50"
type input "$150.00"
click at [682, 341] on div "%" at bounding box center [675, 362] width 57 height 42
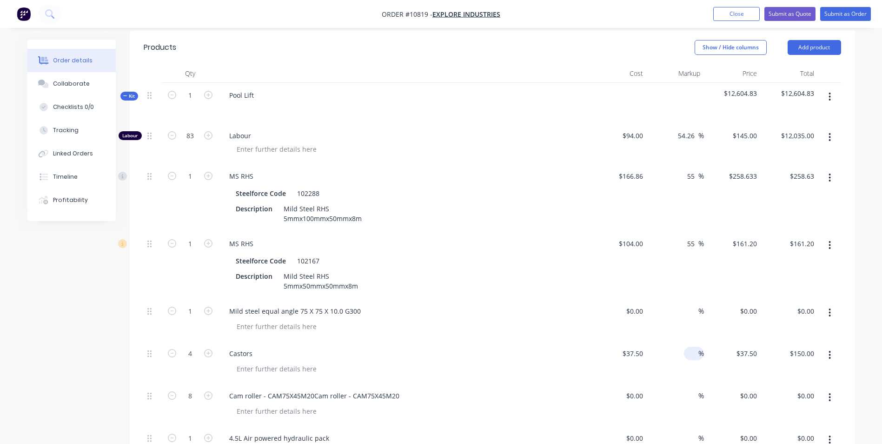
click at [689, 346] on input at bounding box center [693, 352] width 11 height 13
type input "55"
type input "$58.125"
type input "$232.50"
click at [748, 383] on div "0 $0.00" at bounding box center [732, 404] width 57 height 42
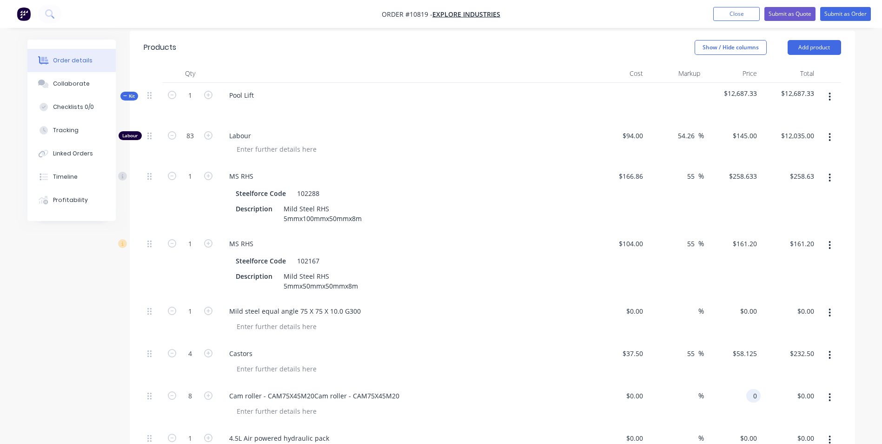
type input "$0.00"
click at [672, 383] on div "%" at bounding box center [675, 404] width 57 height 42
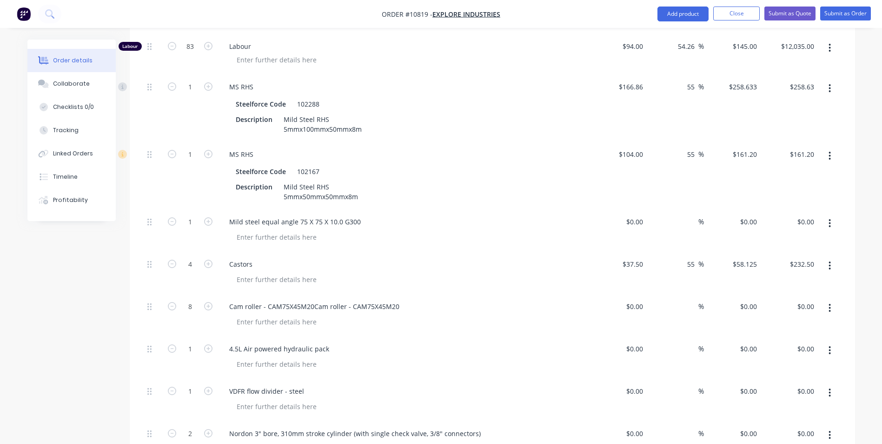
scroll to position [419, 0]
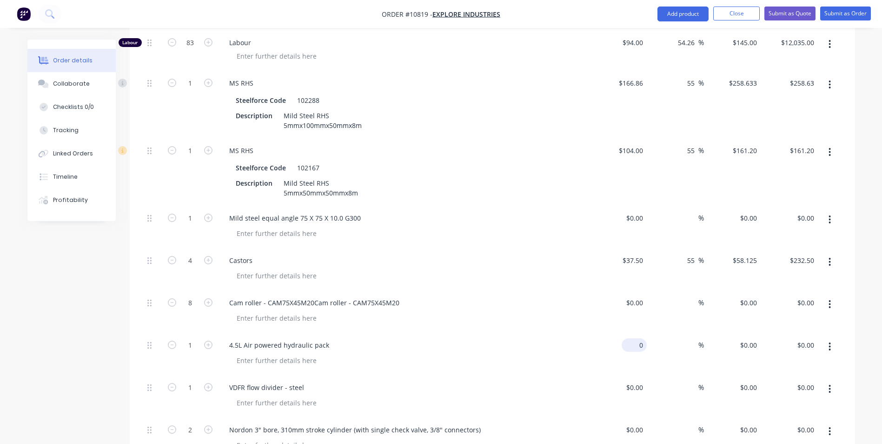
click at [640, 338] on input "0" at bounding box center [636, 344] width 21 height 13
type input "$1,450.00"
click at [689, 338] on input at bounding box center [693, 344] width 11 height 13
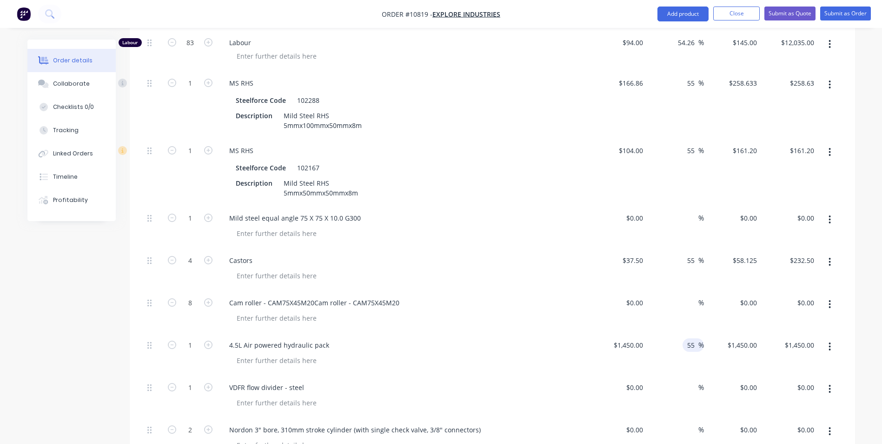
type input "55"
type input "$2,247.50"
click at [680, 375] on div "%" at bounding box center [675, 396] width 57 height 42
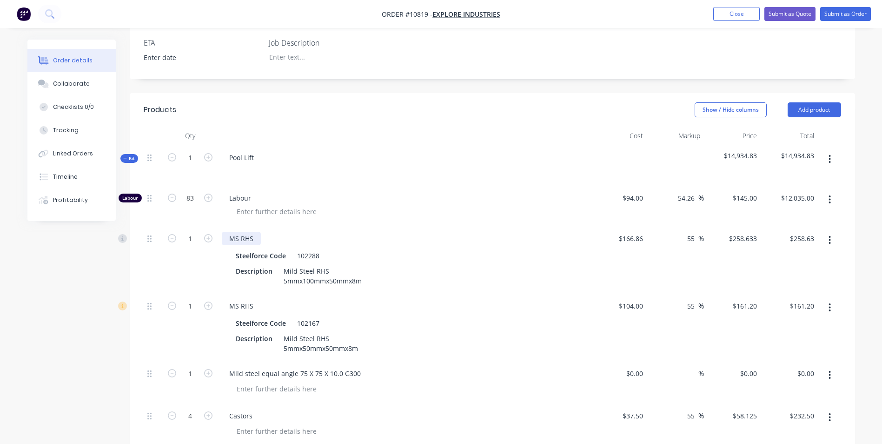
scroll to position [279, 0]
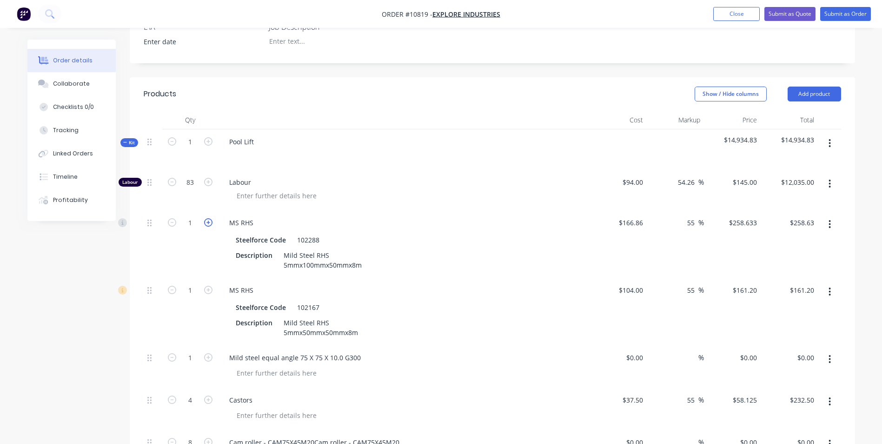
click at [206, 218] on icon "button" at bounding box center [208, 222] width 8 height 8
type input "2"
type input "$517.27"
click at [646, 351] on div "0 0" at bounding box center [641, 357] width 11 height 13
type input "$165.00"
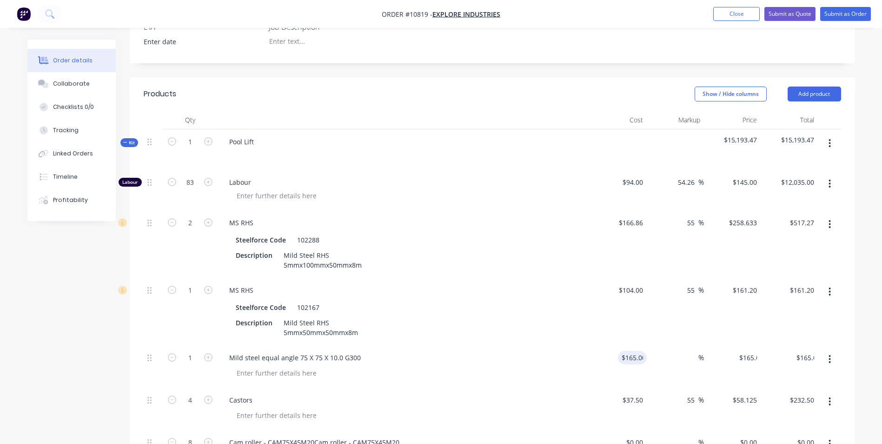
click at [675, 345] on div "%" at bounding box center [675, 366] width 57 height 42
click at [687, 351] on div "%" at bounding box center [694, 357] width 20 height 13
click at [738, 313] on div "$161.20 $161.20" at bounding box center [732, 311] width 57 height 67
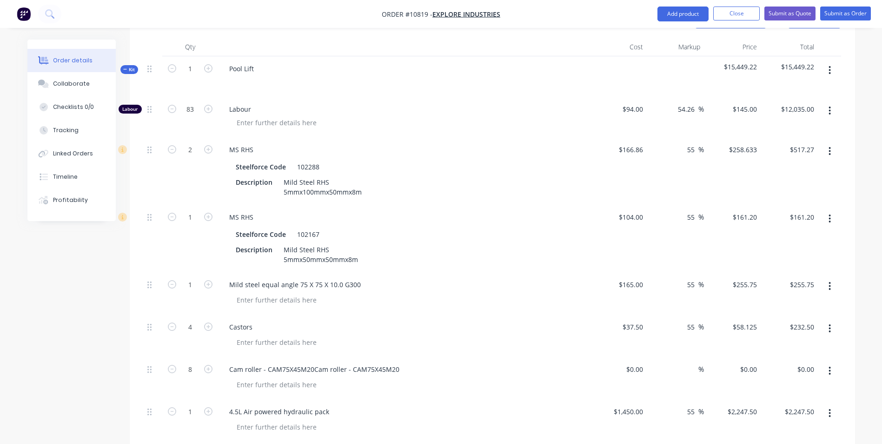
scroll to position [372, 0]
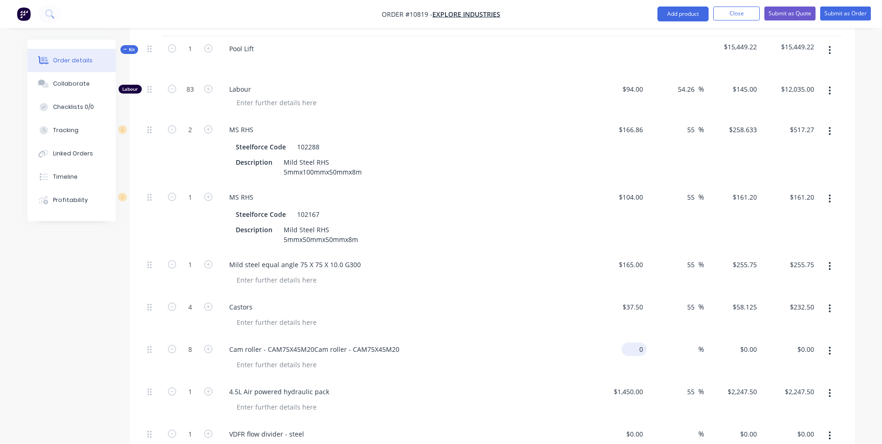
click at [633, 342] on div "0 $0.00" at bounding box center [634, 348] width 25 height 13
click at [694, 342] on input at bounding box center [693, 348] width 11 height 13
click at [683, 383] on div "55 55 %" at bounding box center [675, 400] width 57 height 42
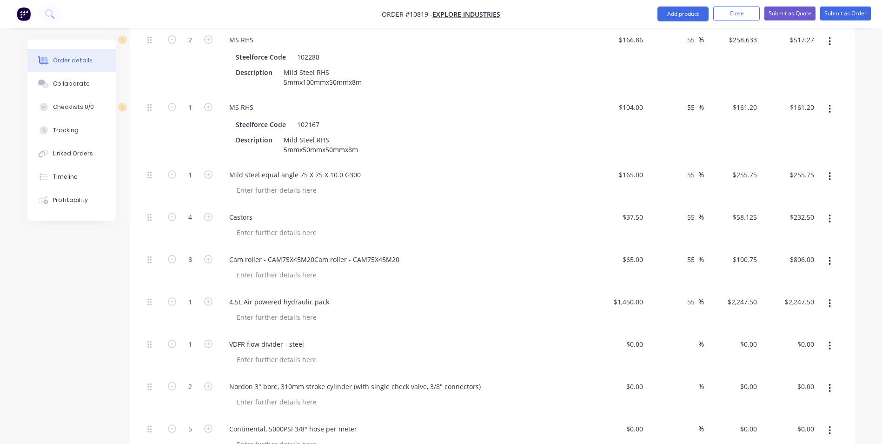
scroll to position [465, 0]
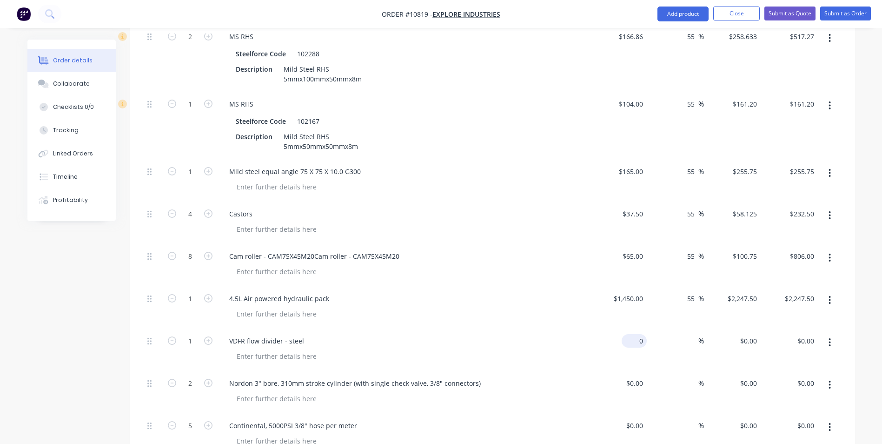
click at [632, 334] on div "0 $0.00" at bounding box center [634, 340] width 25 height 13
click at [691, 334] on input at bounding box center [693, 340] width 11 height 13
click at [674, 337] on div "55 55 %" at bounding box center [675, 349] width 57 height 42
click at [665, 371] on div "%" at bounding box center [675, 392] width 57 height 42
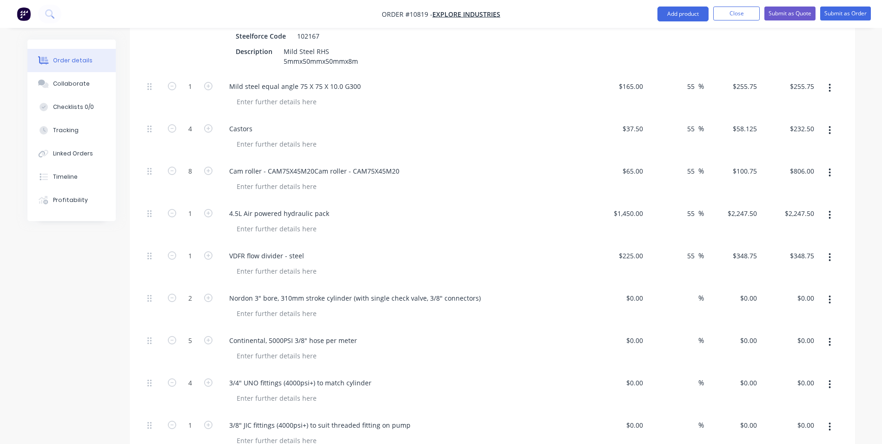
scroll to position [558, 0]
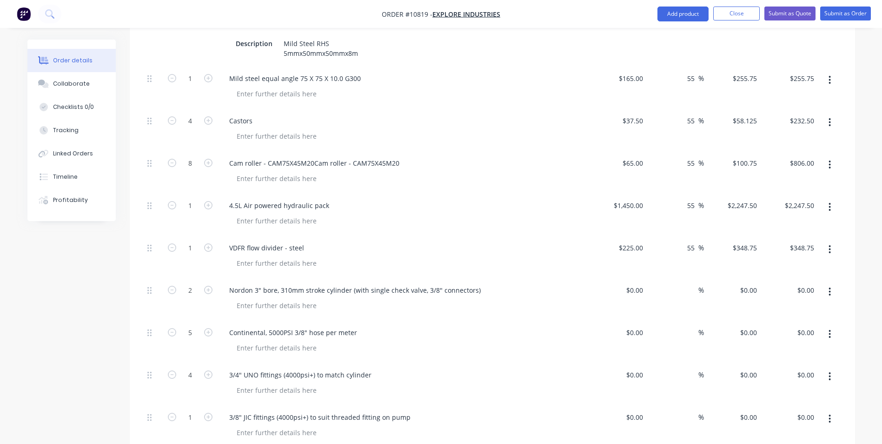
click at [632, 278] on div "$0.00 $0.00" at bounding box center [618, 299] width 57 height 42
click at [634, 283] on div "0 $0.00" at bounding box center [634, 289] width 25 height 13
click at [683, 278] on div "%" at bounding box center [675, 299] width 57 height 42
click at [691, 283] on input at bounding box center [693, 289] width 11 height 13
click at [812, 278] on div "$3,100.00 $3,100.00" at bounding box center [789, 299] width 57 height 42
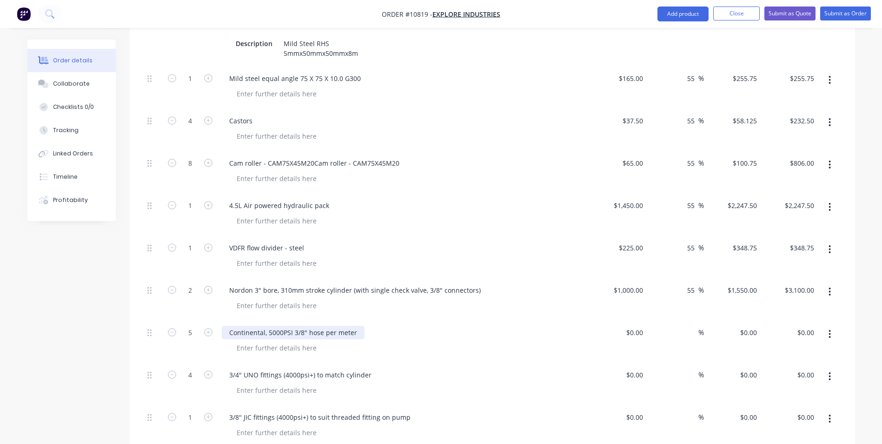
click at [339, 326] on div "Continental, 5000PSI 3/8" hose per meter" at bounding box center [293, 332] width 143 height 13
click at [646, 326] on div "0 $0.00" at bounding box center [636, 332] width 21 height 13
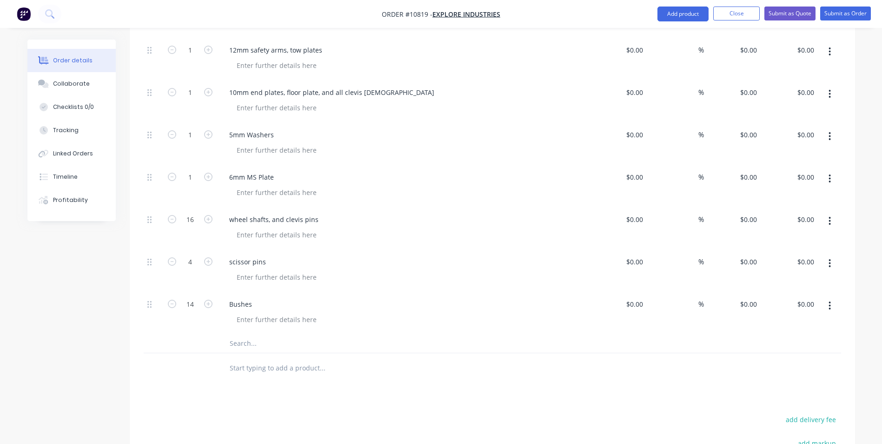
scroll to position [1116, 0]
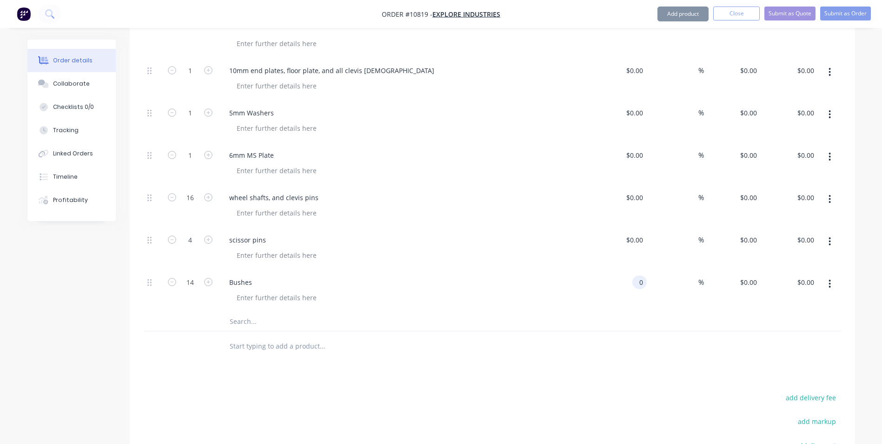
click at [639, 275] on input "0" at bounding box center [641, 281] width 11 height 13
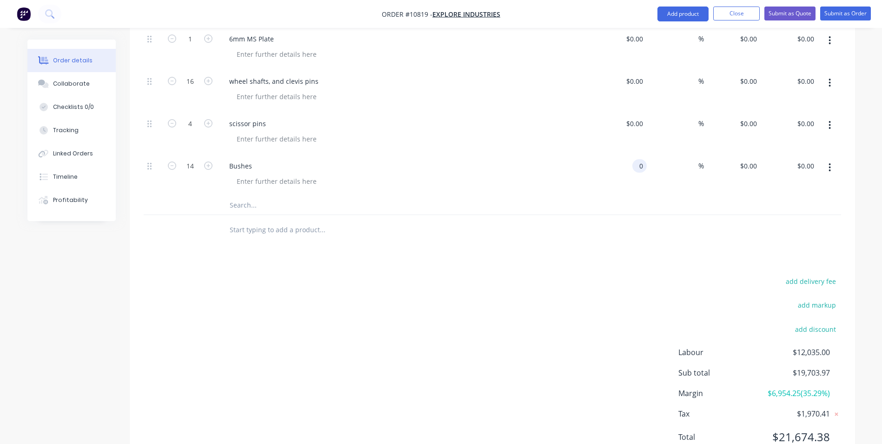
scroll to position [1245, 0]
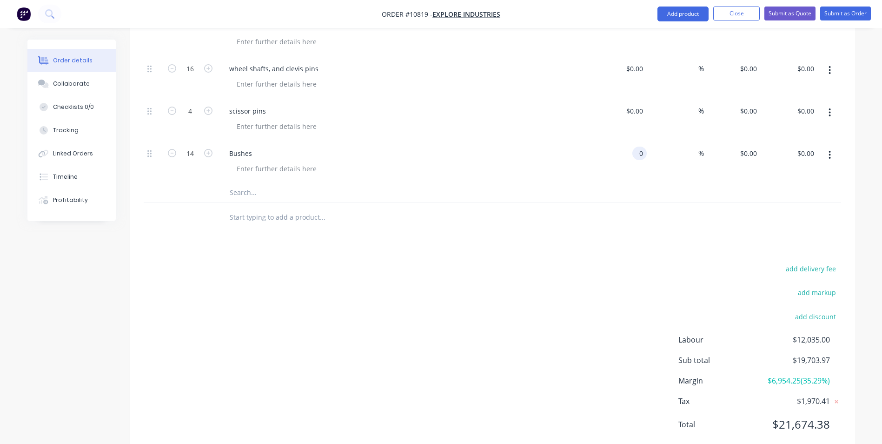
click at [640, 146] on input "0" at bounding box center [641, 152] width 11 height 13
click at [684, 146] on div "%" at bounding box center [694, 152] width 20 height 13
click at [715, 99] on div "$0.00 $0.00" at bounding box center [732, 120] width 57 height 42
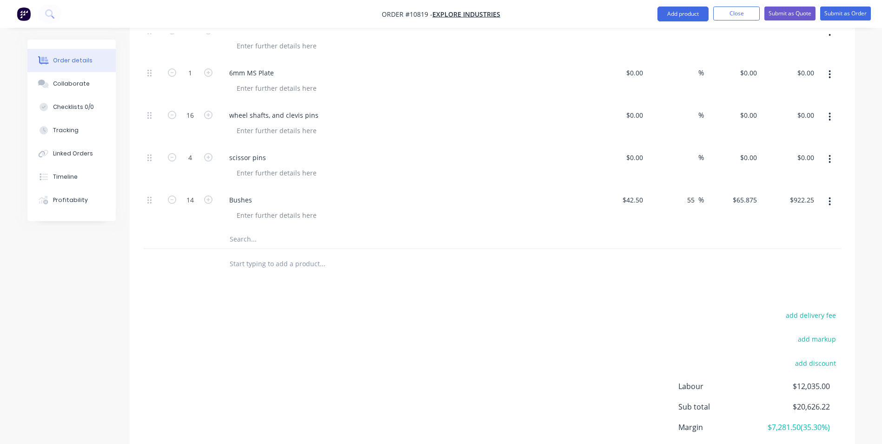
scroll to position [1152, 0]
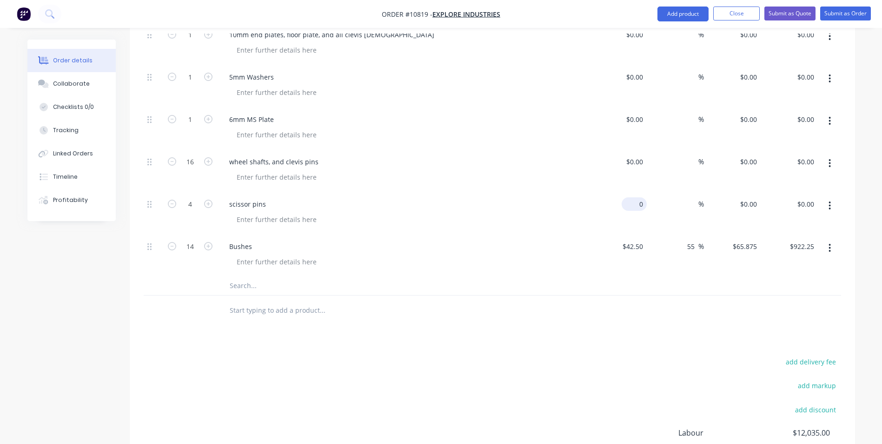
click at [642, 197] on input "0" at bounding box center [636, 203] width 21 height 13
click at [685, 197] on div "%" at bounding box center [694, 203] width 20 height 13
click at [690, 155] on input at bounding box center [693, 161] width 11 height 13
click at [638, 155] on input "0" at bounding box center [641, 161] width 11 height 13
click at [691, 155] on input at bounding box center [693, 161] width 11 height 13
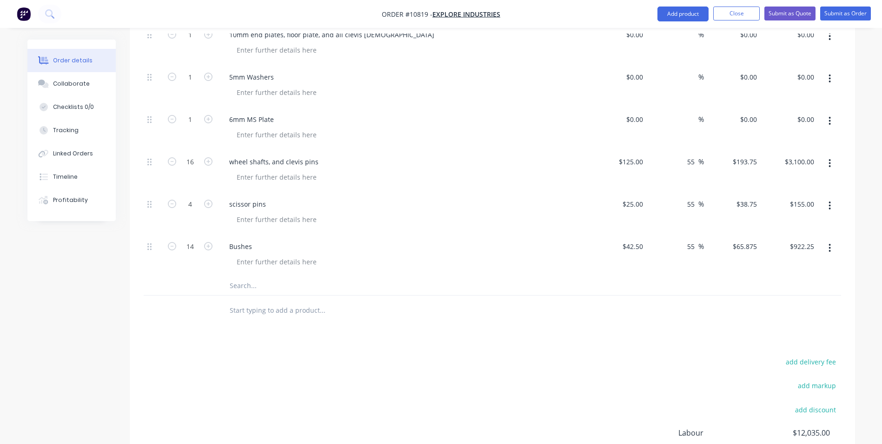
drag, startPoint x: 653, startPoint y: 108, endPoint x: 676, endPoint y: 107, distance: 22.8
click at [653, 108] on div "%" at bounding box center [675, 128] width 57 height 42
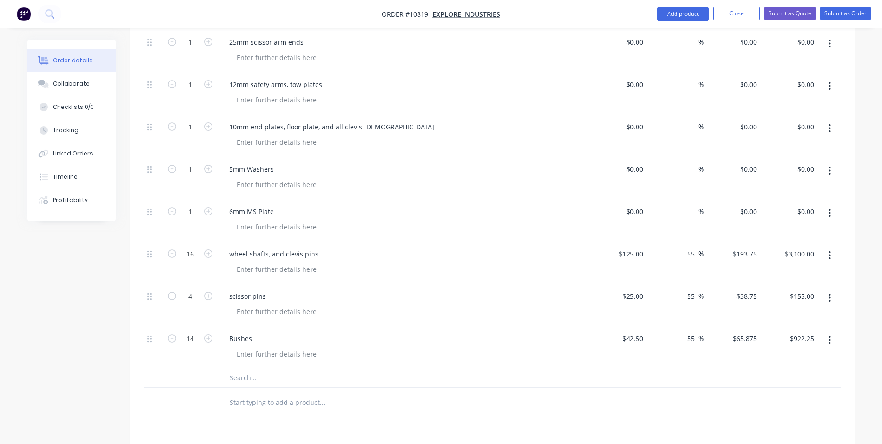
scroll to position [1059, 0]
click at [633, 206] on div "0 $0.00" at bounding box center [634, 212] width 25 height 13
click at [684, 206] on div "%" at bounding box center [694, 212] width 20 height 13
click at [678, 158] on div "%" at bounding box center [675, 179] width 57 height 42
click at [645, 163] on input "0" at bounding box center [636, 169] width 21 height 13
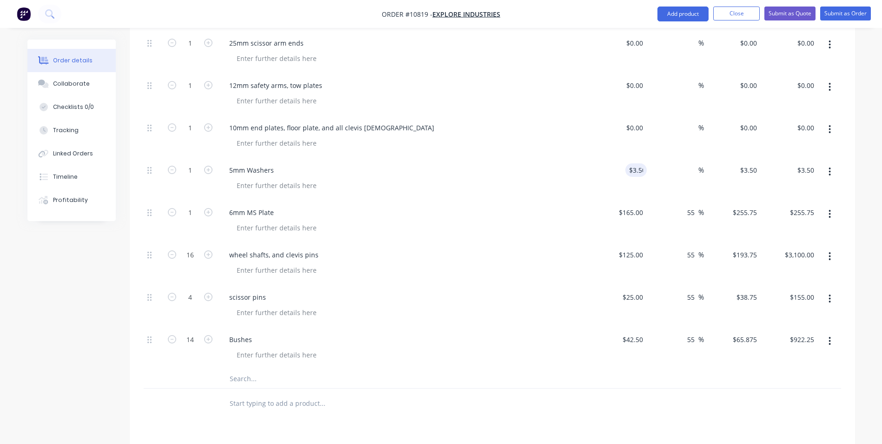
click at [681, 158] on div "%" at bounding box center [675, 179] width 57 height 42
click at [683, 158] on div "%" at bounding box center [675, 179] width 57 height 42
click at [693, 163] on input at bounding box center [693, 169] width 11 height 13
click at [631, 36] on div "$0.00 $0.00" at bounding box center [618, 52] width 57 height 42
click at [651, 115] on div "%" at bounding box center [675, 136] width 57 height 42
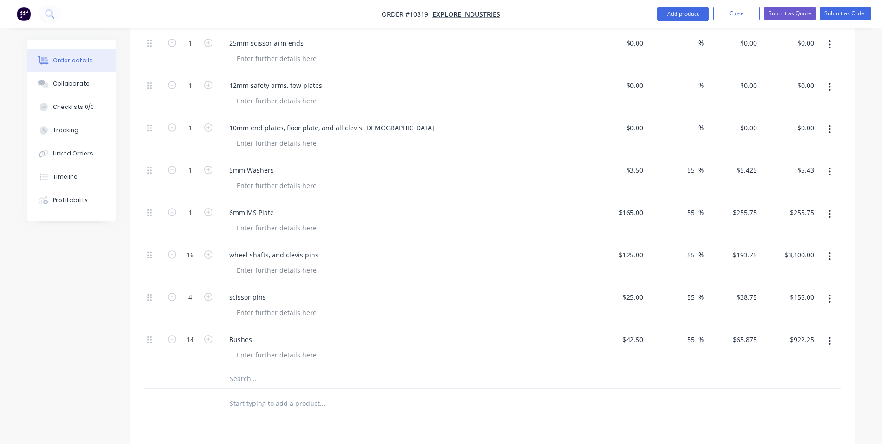
click at [647, 115] on div "%" at bounding box center [675, 136] width 57 height 42
click at [638, 121] on input "0" at bounding box center [641, 127] width 11 height 13
click at [692, 121] on input at bounding box center [693, 127] width 11 height 13
click at [681, 73] on div "%" at bounding box center [675, 94] width 57 height 42
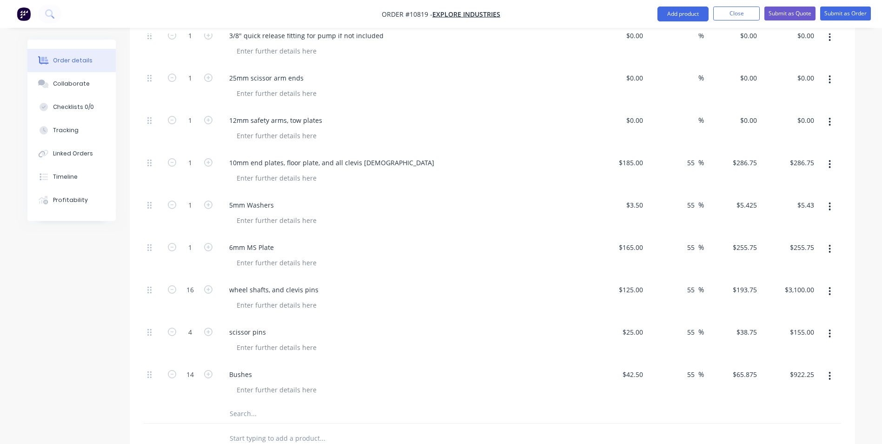
scroll to position [966, 0]
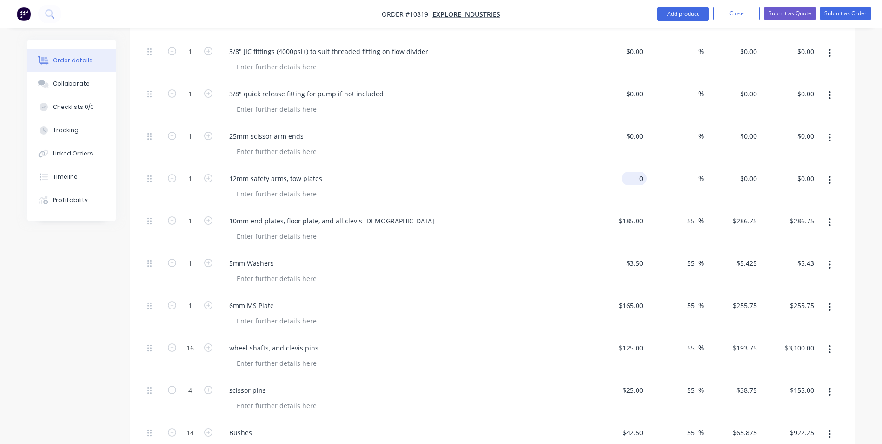
click at [638, 172] on input "0" at bounding box center [636, 178] width 21 height 13
click at [692, 172] on input at bounding box center [693, 178] width 11 height 13
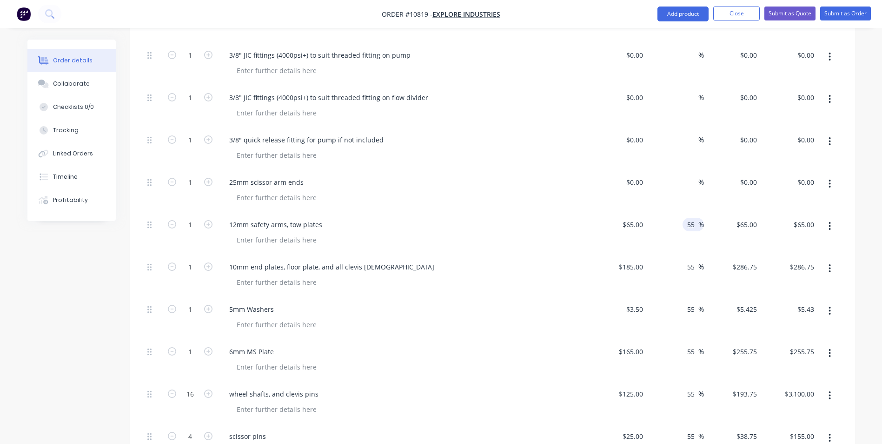
scroll to position [919, 0]
click at [703, 173] on div "%" at bounding box center [675, 191] width 57 height 42
click at [649, 170] on div "%" at bounding box center [675, 191] width 57 height 42
click at [639, 176] on input "0" at bounding box center [641, 182] width 11 height 13
click at [677, 170] on div "%" at bounding box center [675, 191] width 57 height 42
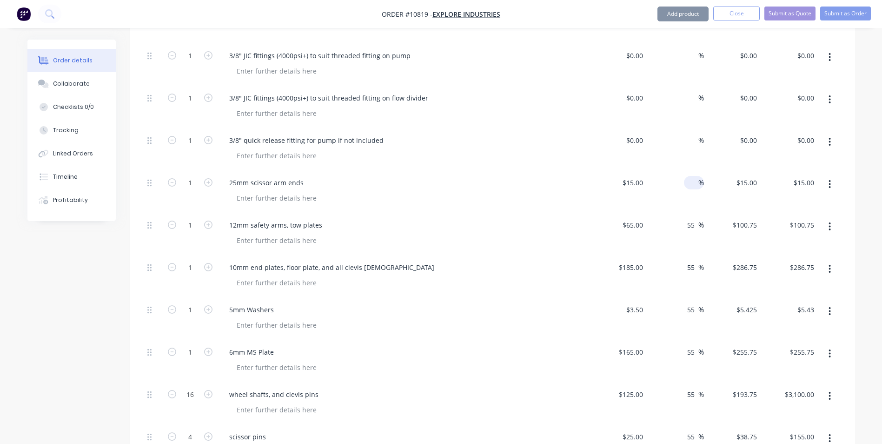
click at [685, 176] on div "%" at bounding box center [694, 182] width 20 height 13
click at [681, 128] on div "%" at bounding box center [675, 149] width 57 height 42
